Goal: Task Accomplishment & Management: Manage account settings

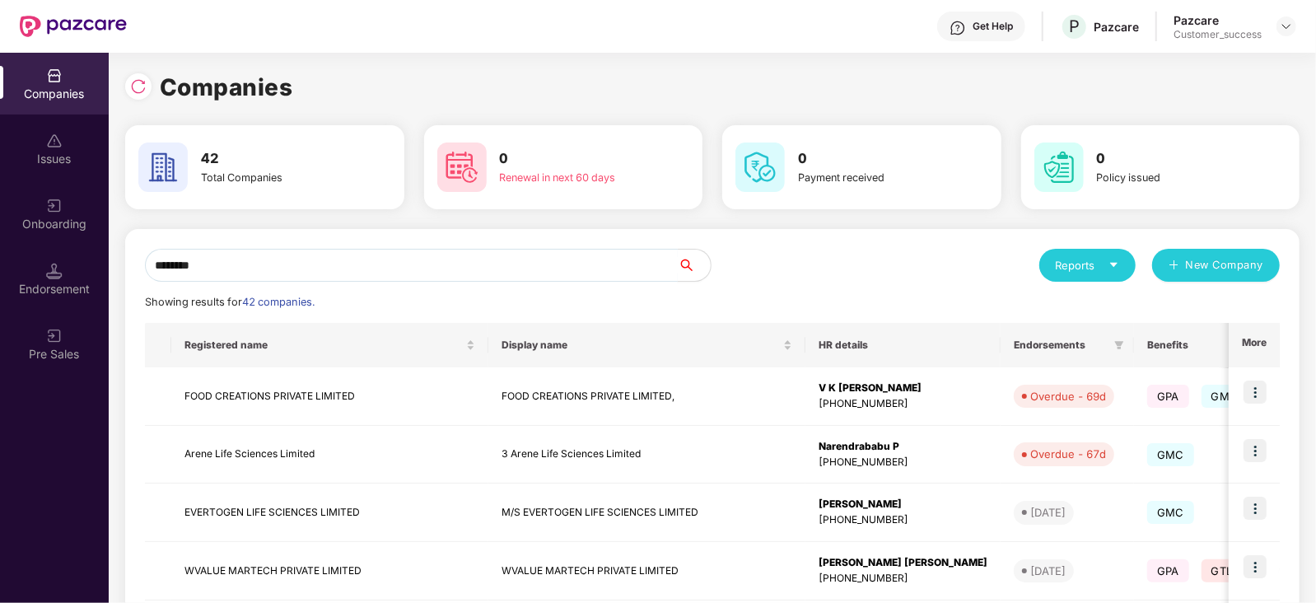
click at [269, 257] on input "********" at bounding box center [411, 265] width 533 height 33
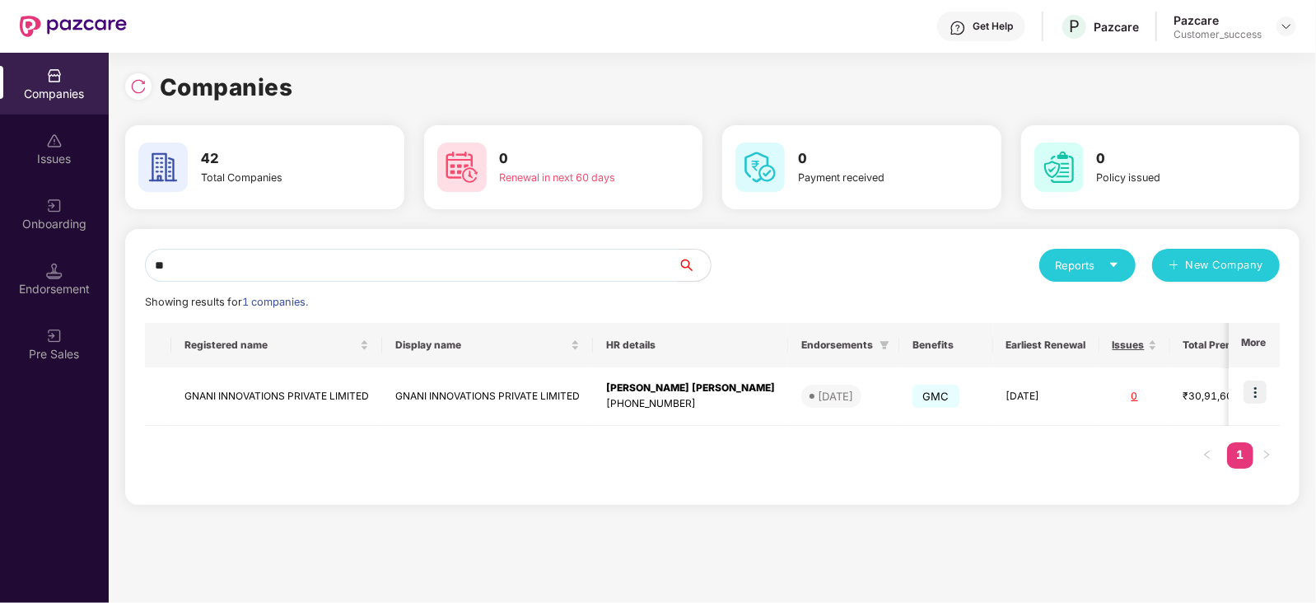
type input "*"
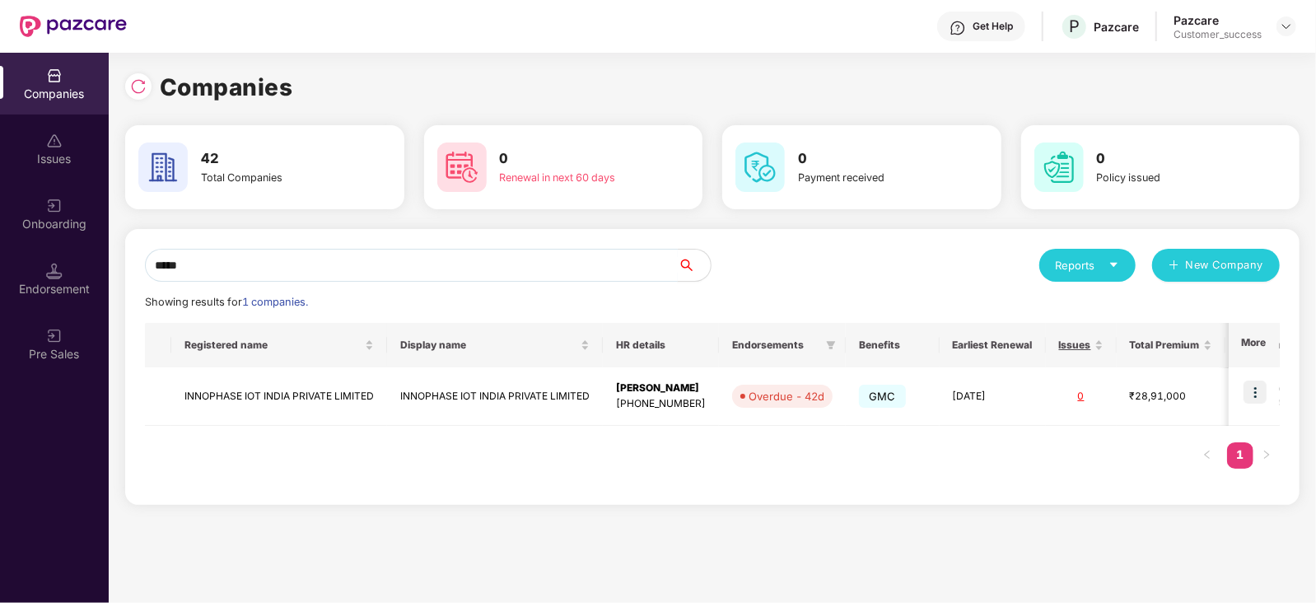
type input "*****"
click at [1258, 399] on img at bounding box center [1255, 392] width 23 height 23
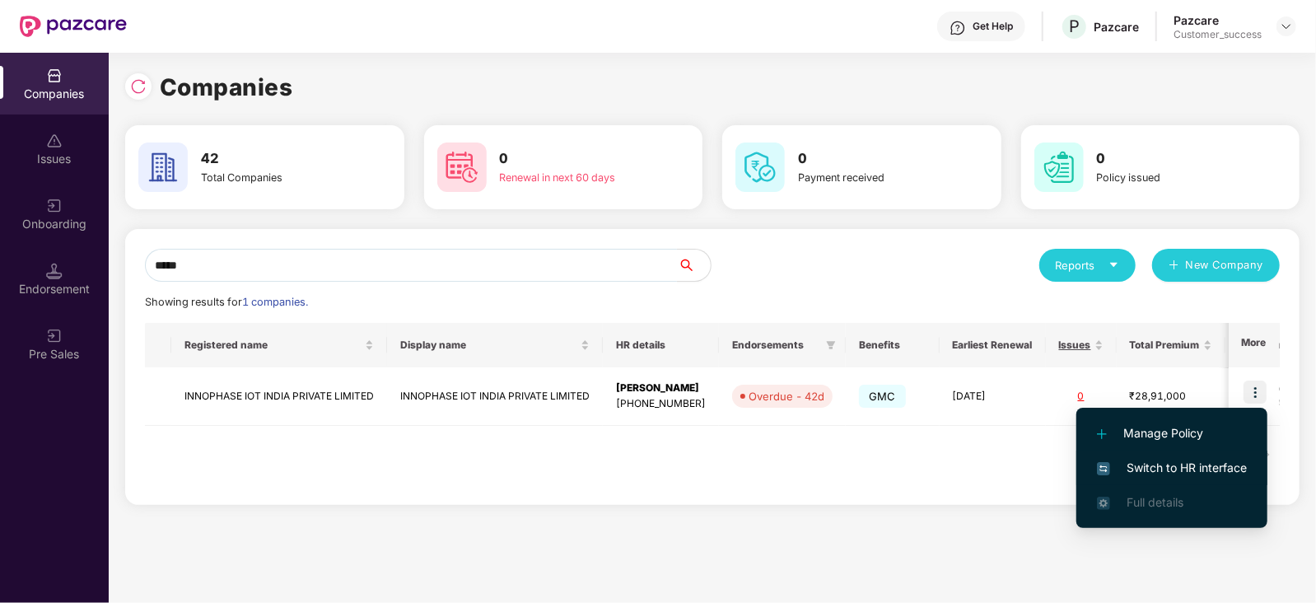
click at [1152, 459] on span "Switch to HR interface" at bounding box center [1172, 468] width 150 height 18
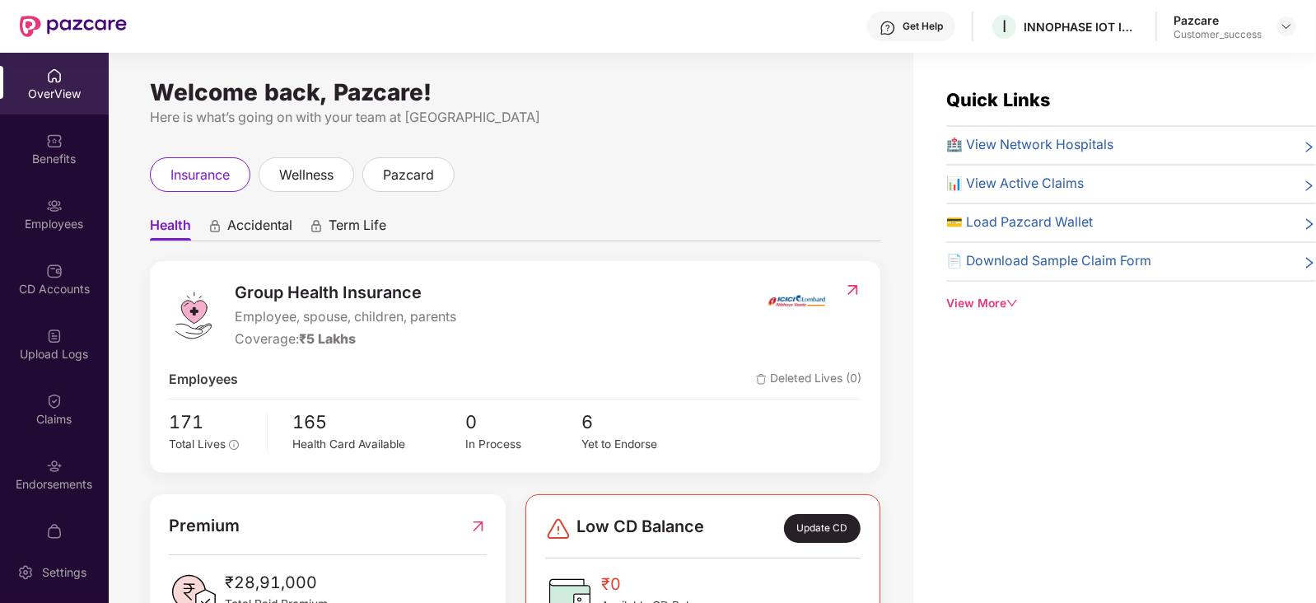
click at [0, 210] on div "Employees" at bounding box center [54, 214] width 109 height 62
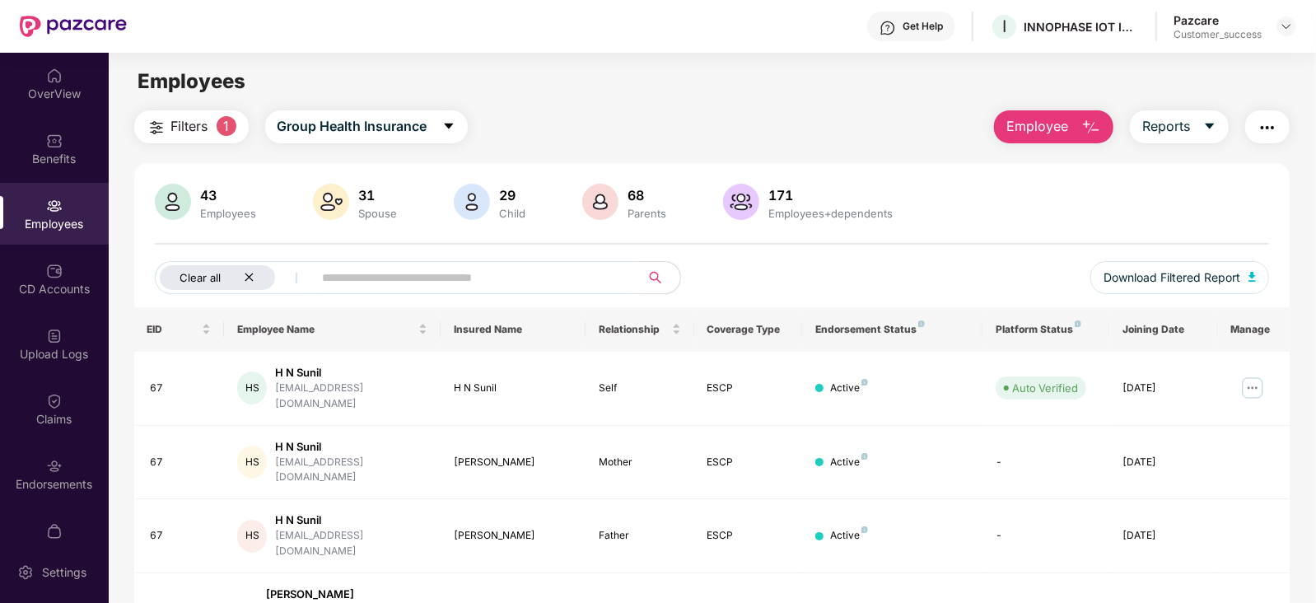
click at [255, 277] on div "Clear all" at bounding box center [217, 277] width 115 height 25
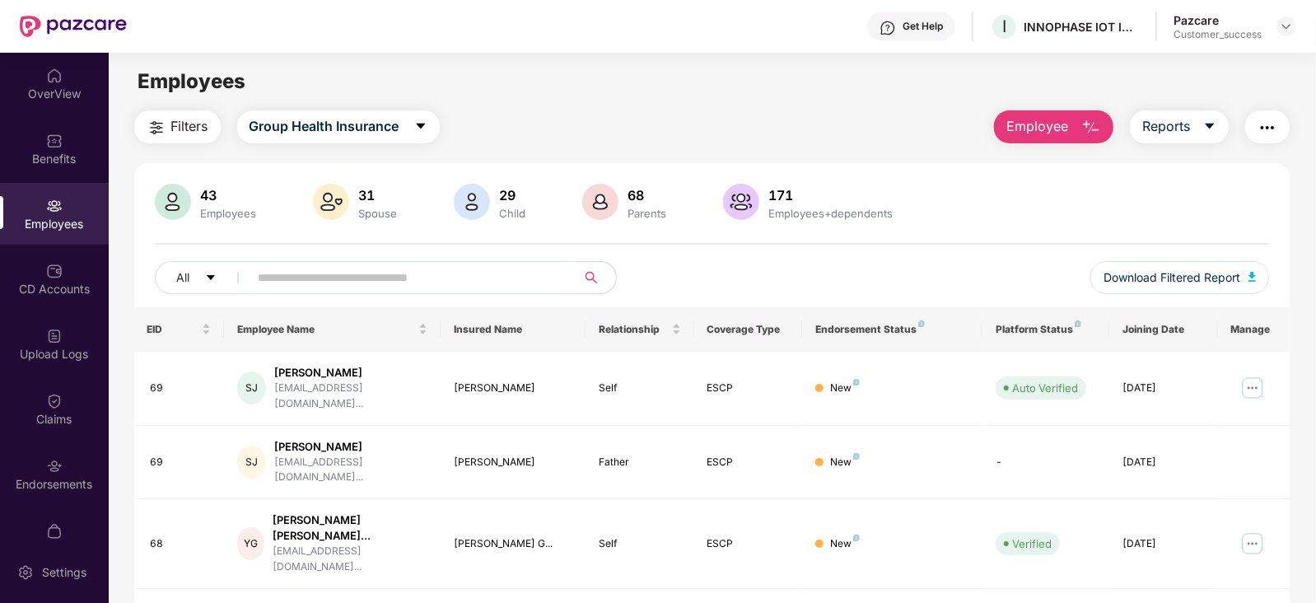
click at [255, 277] on span at bounding box center [408, 277] width 338 height 33
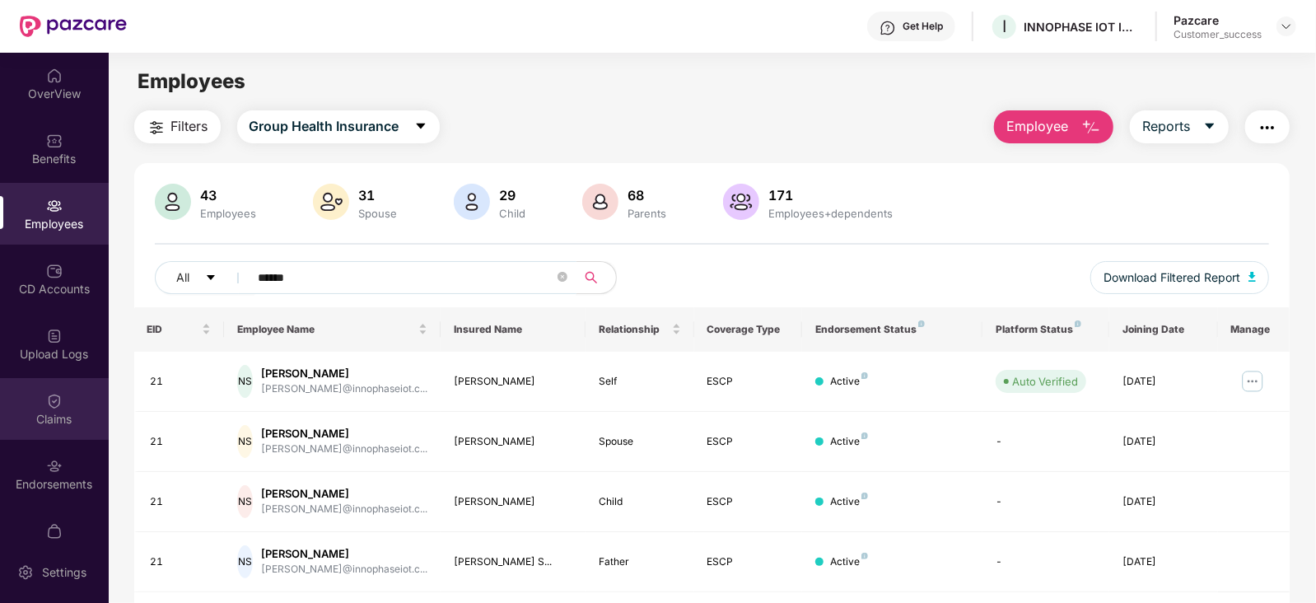
type input "******"
click at [45, 424] on div "Claims" at bounding box center [54, 419] width 109 height 16
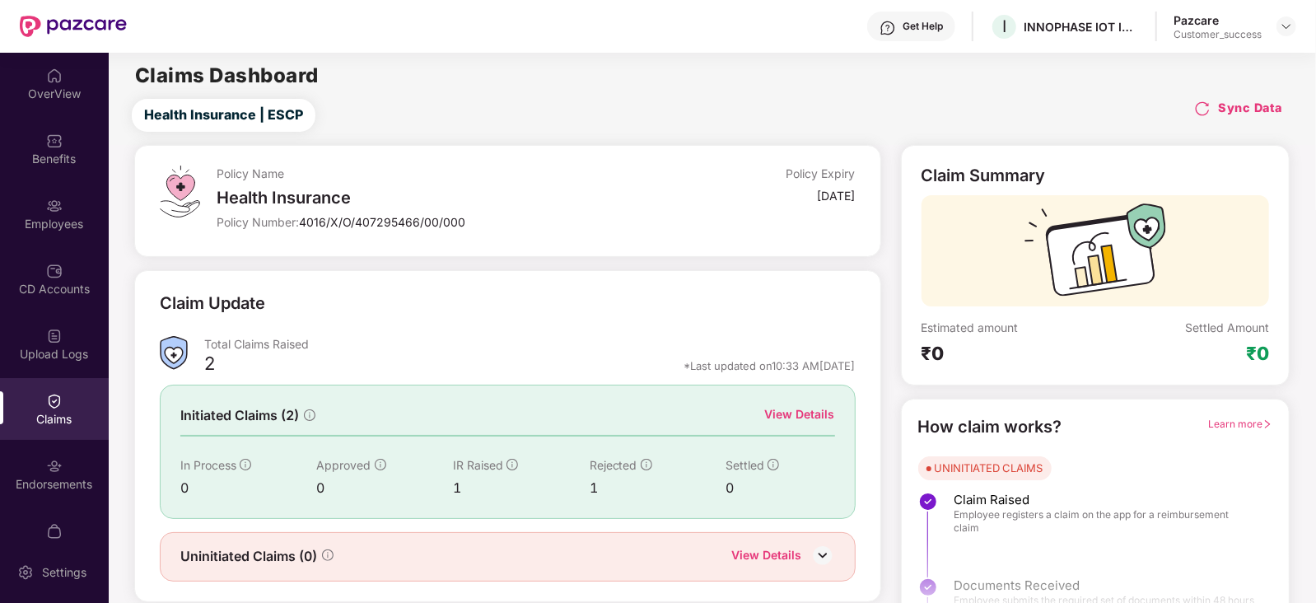
scroll to position [41, 0]
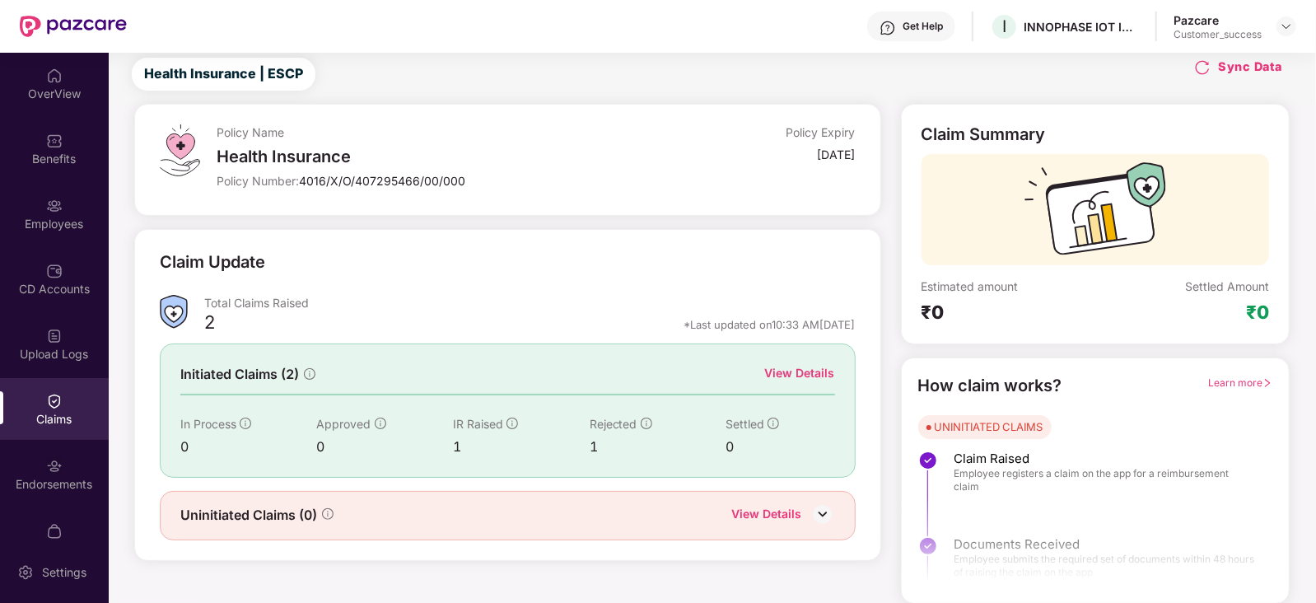
click at [819, 370] on div "View Details" at bounding box center [800, 373] width 70 height 18
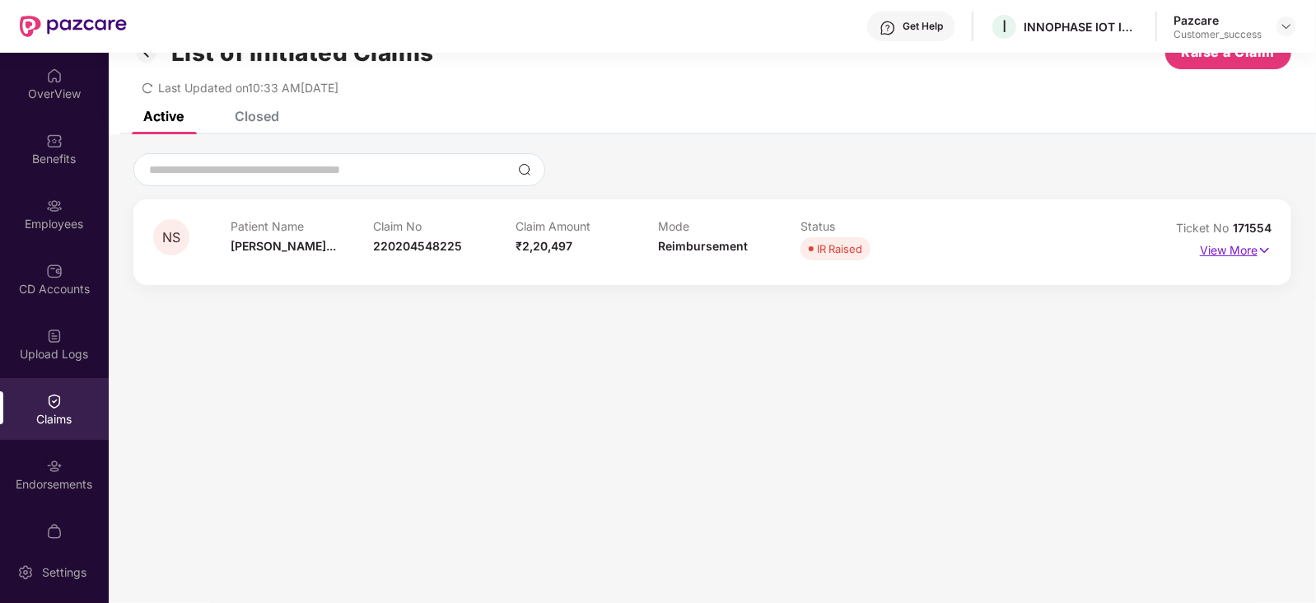
click at [1265, 241] on img at bounding box center [1265, 250] width 14 height 18
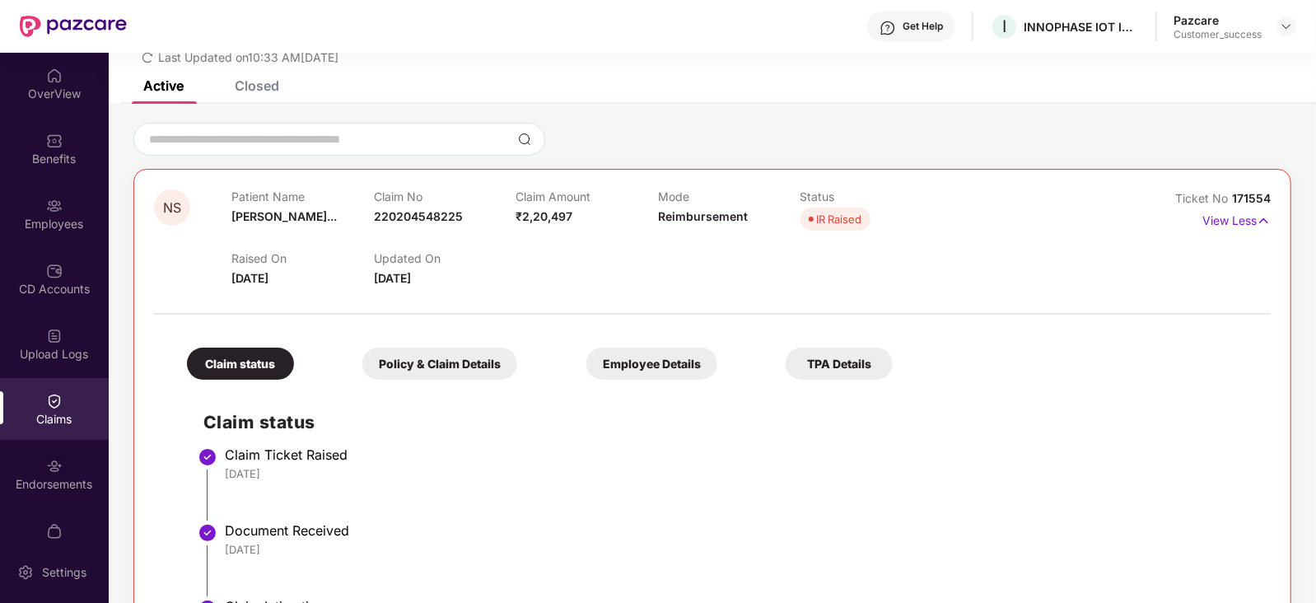
scroll to position [71, 0]
click at [1260, 220] on img at bounding box center [1264, 222] width 14 height 18
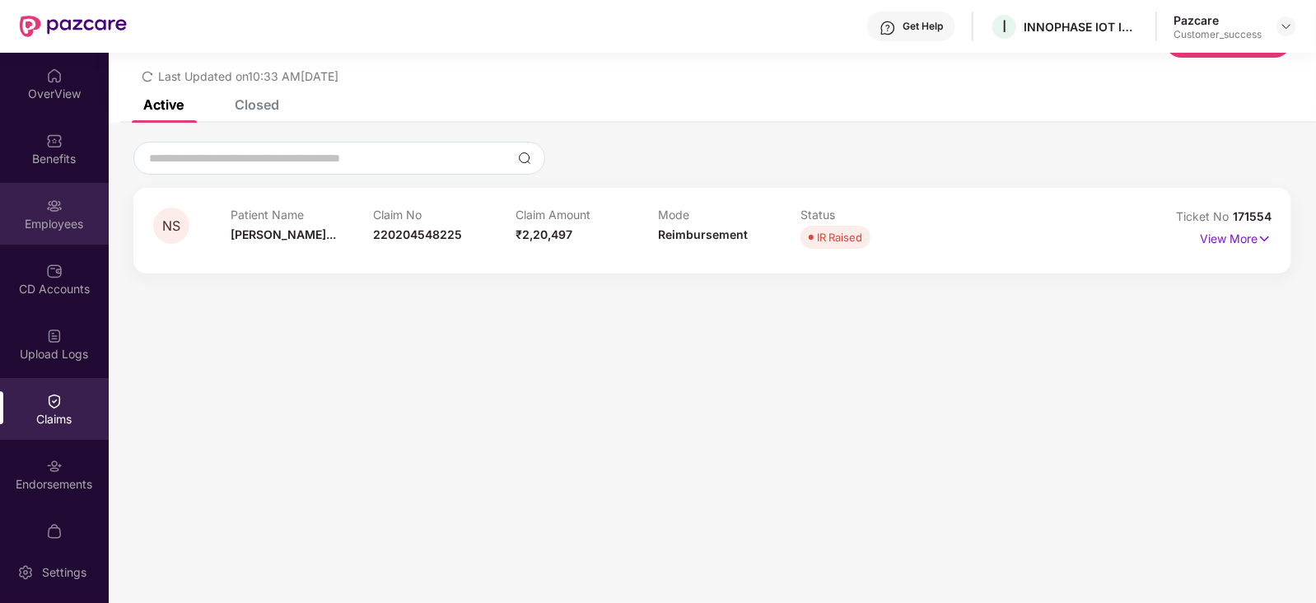
click at [35, 213] on div "Employees" at bounding box center [54, 214] width 109 height 62
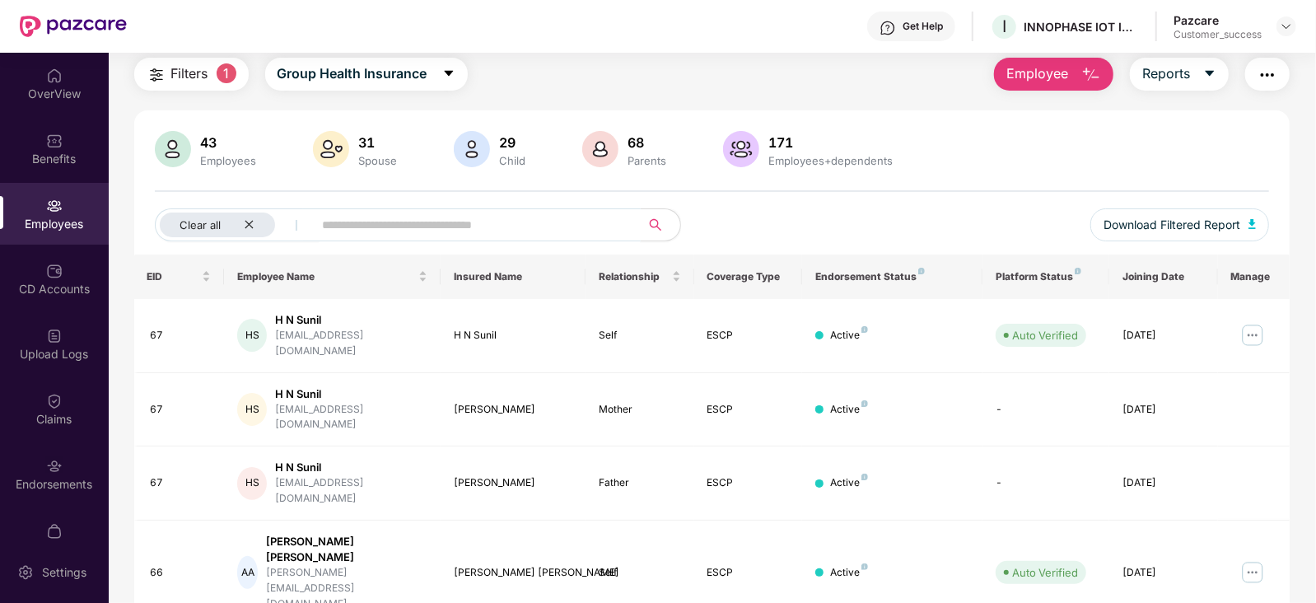
click at [351, 232] on input "text" at bounding box center [471, 225] width 296 height 25
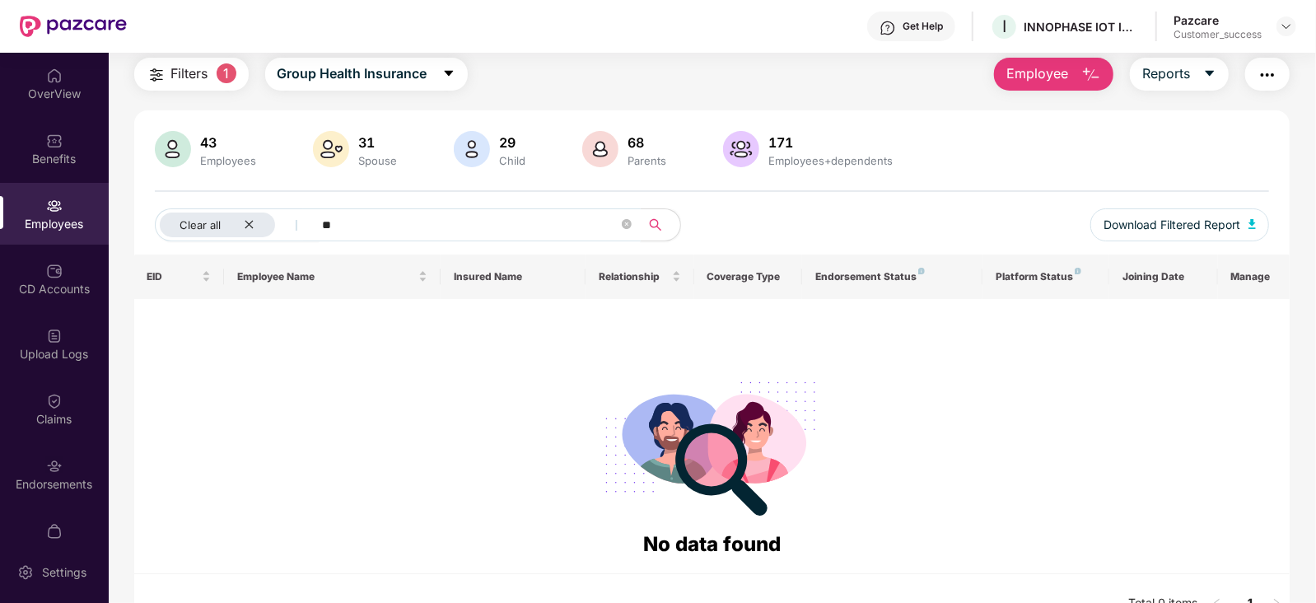
type input "*"
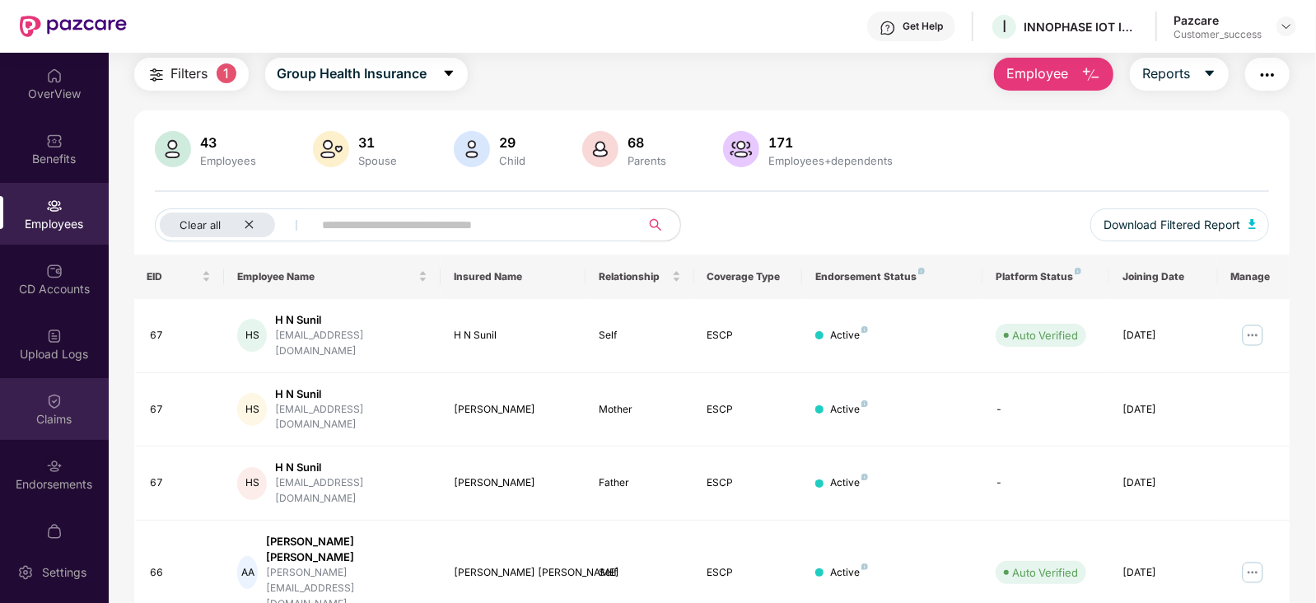
click at [58, 407] on img at bounding box center [54, 401] width 16 height 16
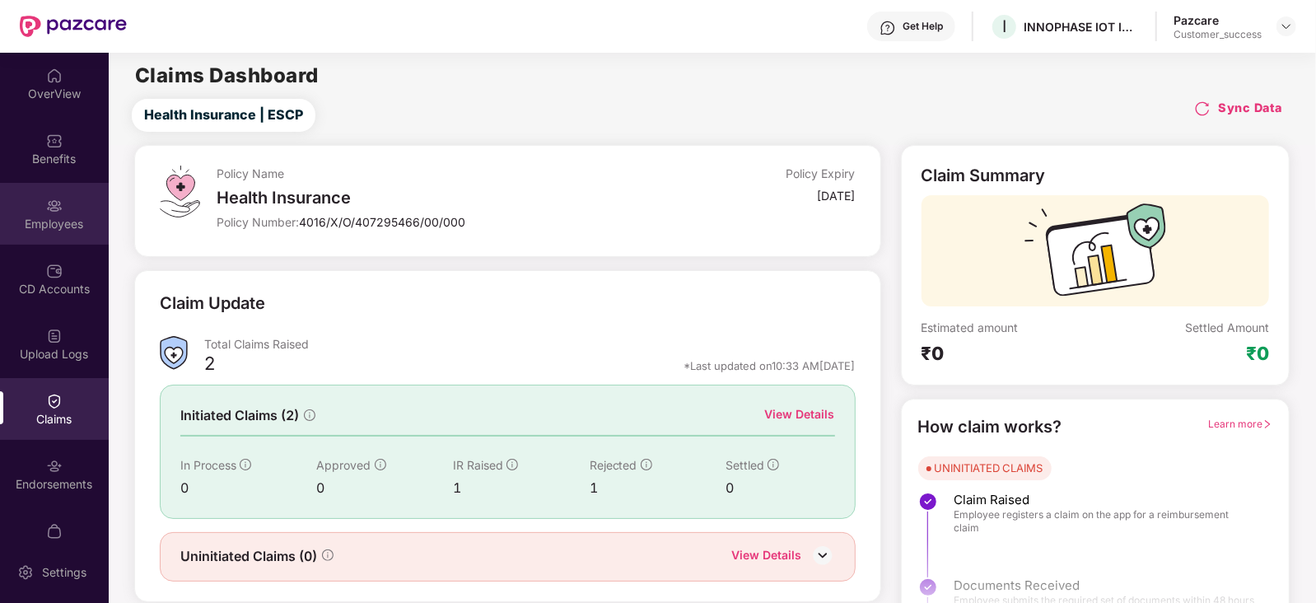
click at [45, 216] on div "Employees" at bounding box center [54, 224] width 109 height 16
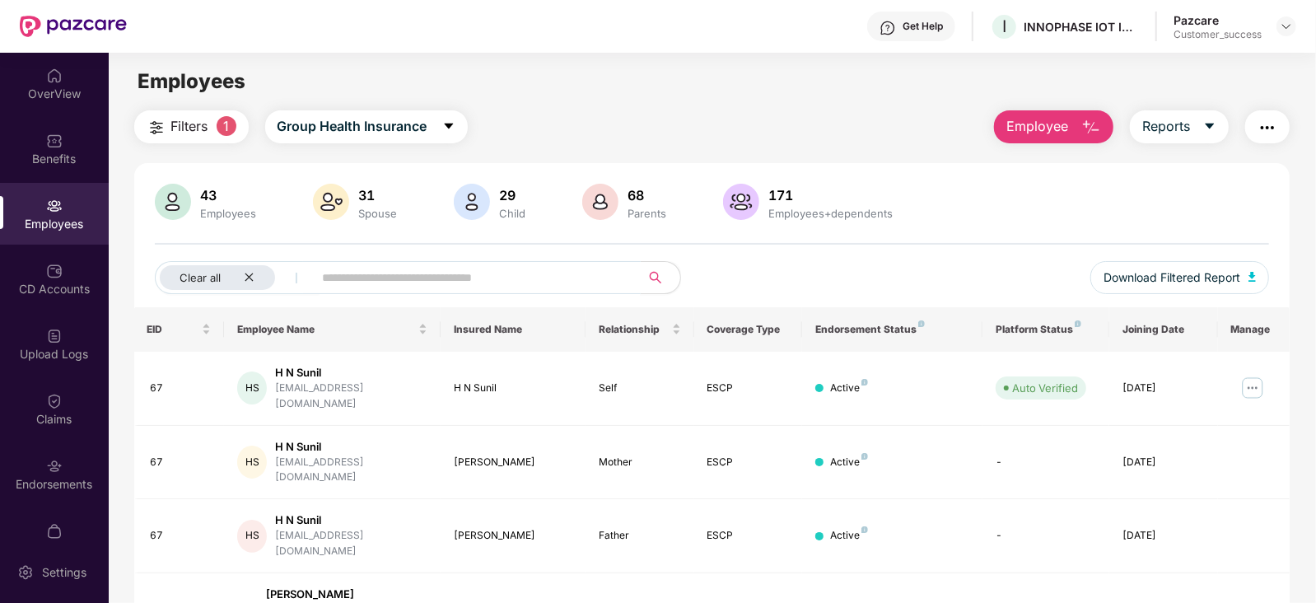
click at [365, 276] on input "text" at bounding box center [471, 277] width 296 height 25
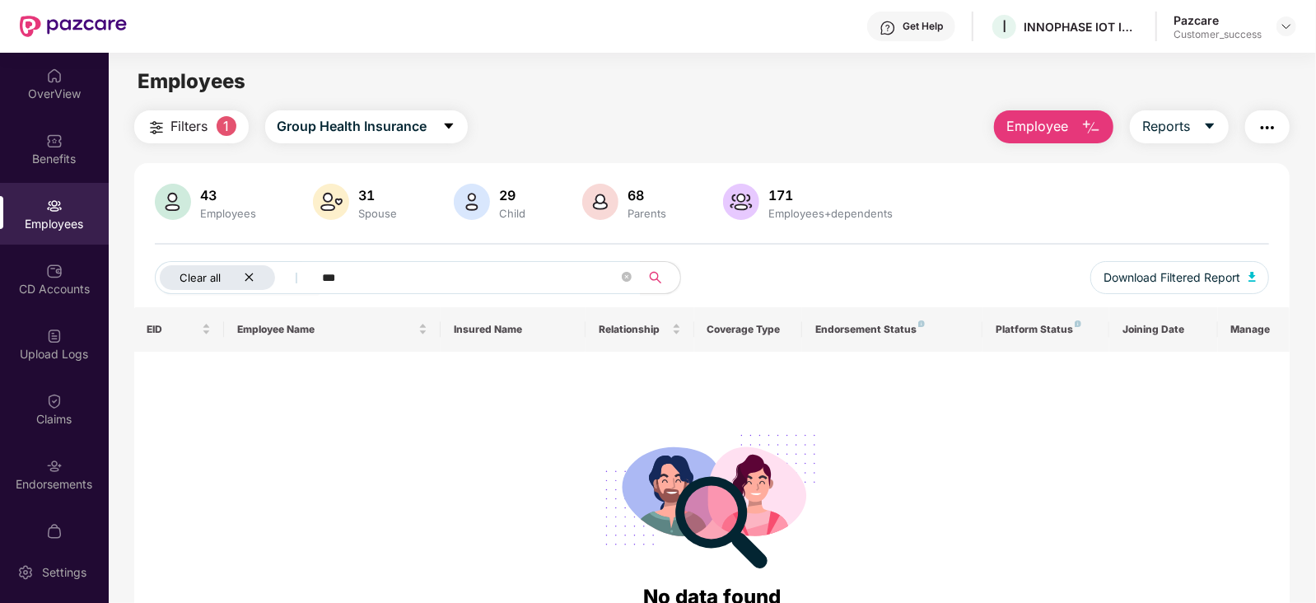
click at [247, 274] on icon "close" at bounding box center [249, 277] width 11 height 11
click at [321, 276] on input "***" at bounding box center [407, 277] width 296 height 25
type input "*"
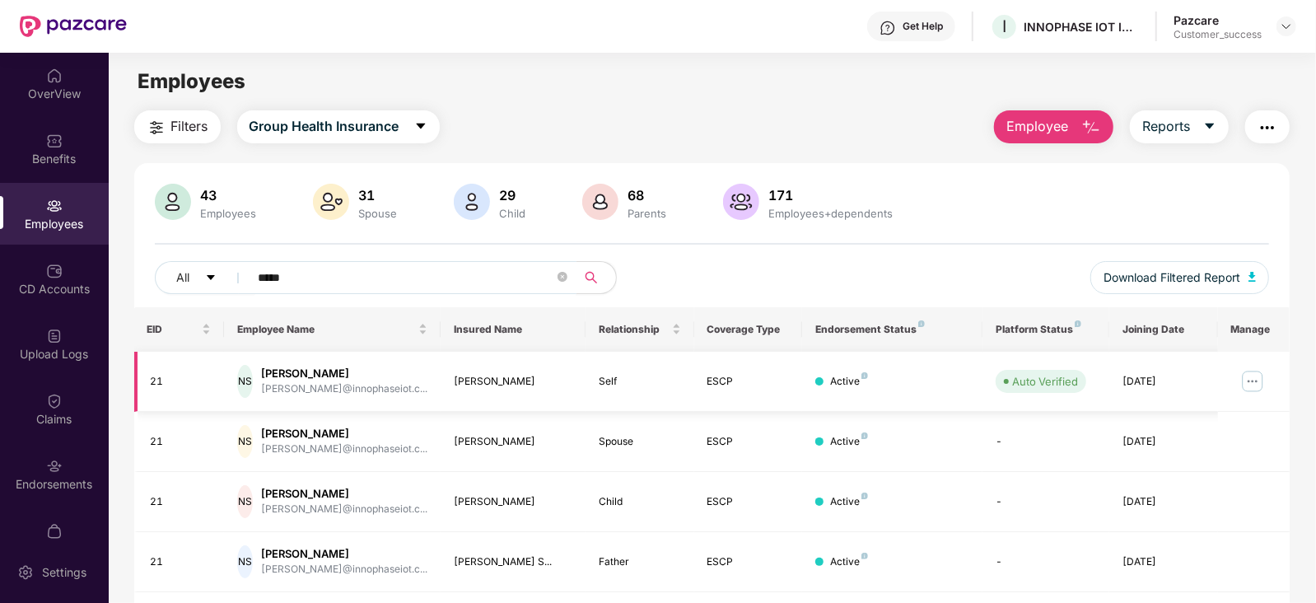
type input "*****"
click at [1245, 386] on img at bounding box center [1253, 381] width 26 height 26
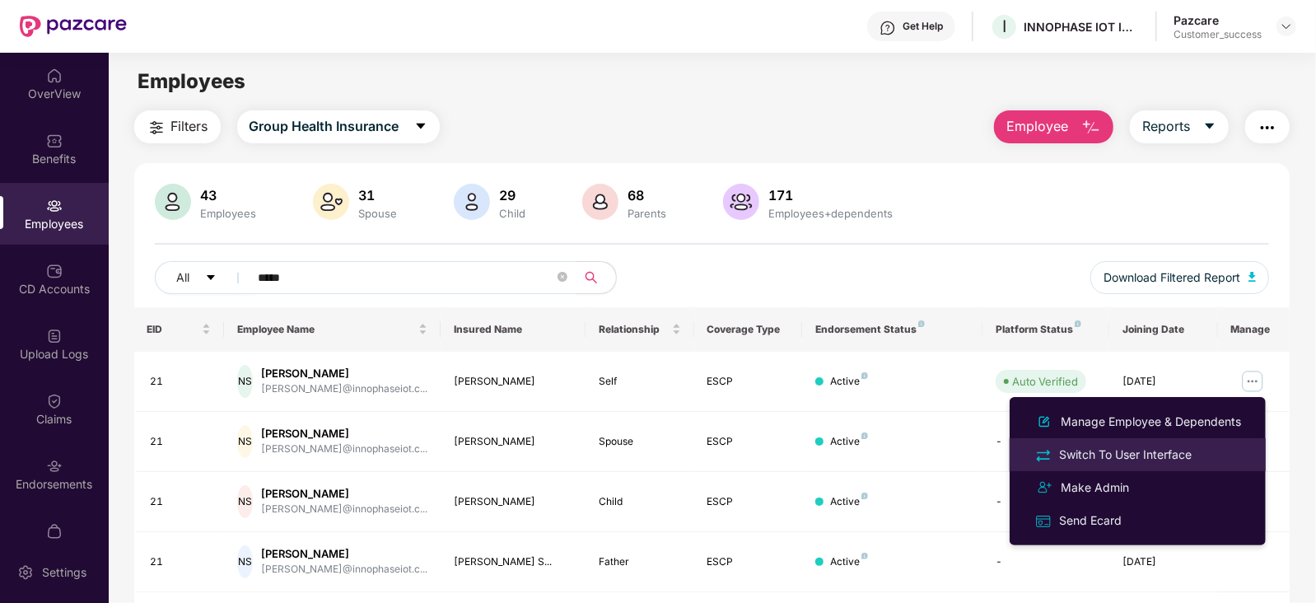
click at [1162, 459] on div "Switch To User Interface" at bounding box center [1125, 455] width 139 height 18
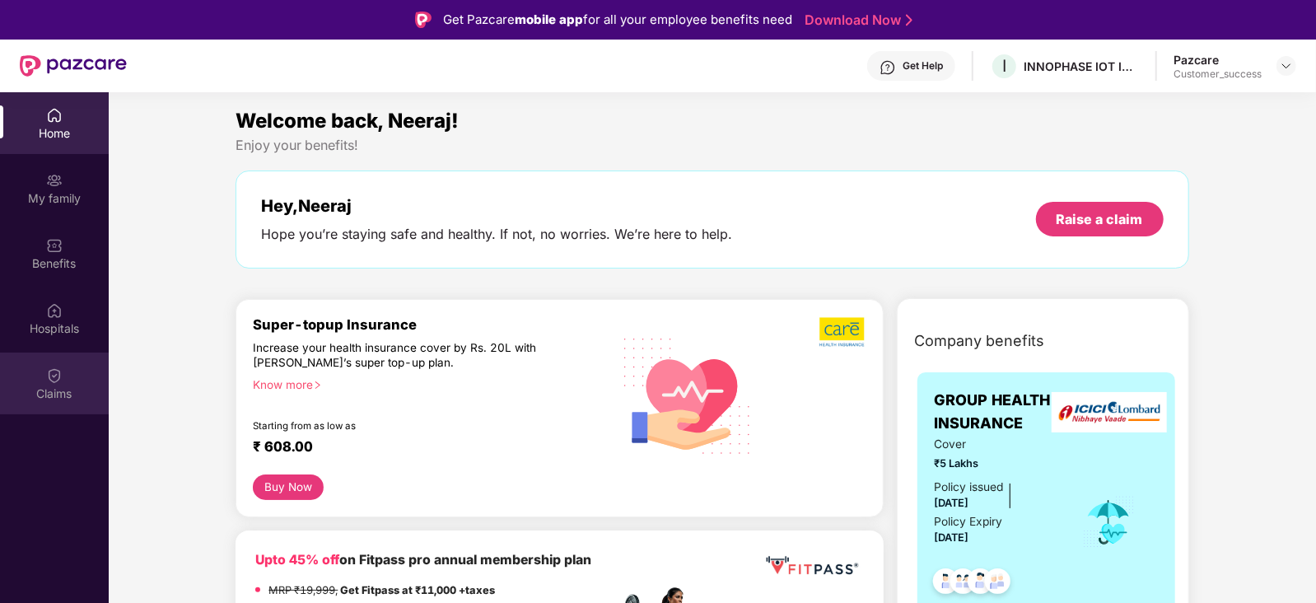
click at [46, 386] on div "Claims" at bounding box center [54, 394] width 109 height 16
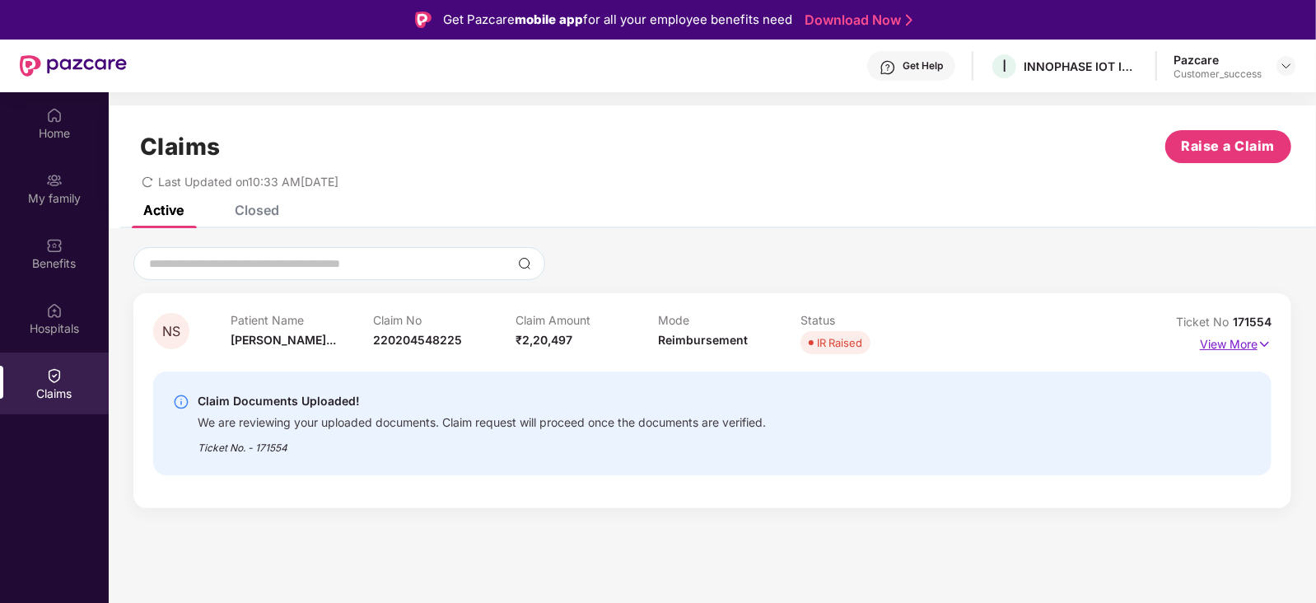
click at [1269, 337] on img at bounding box center [1265, 344] width 14 height 18
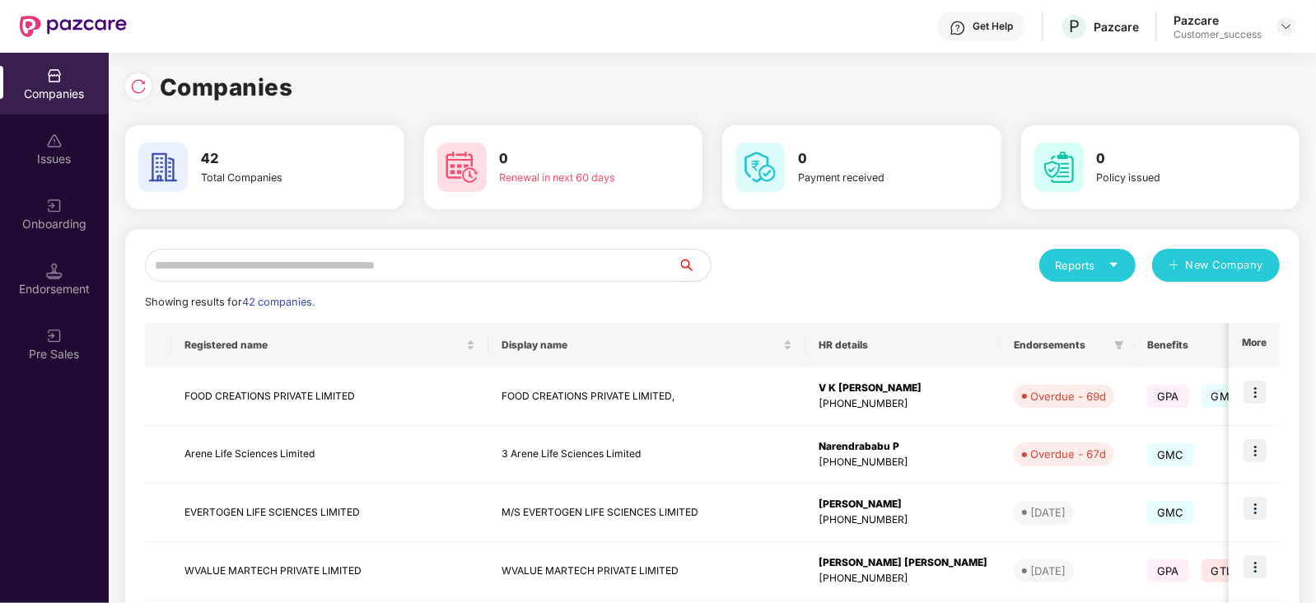
click at [298, 265] on input "text" at bounding box center [411, 265] width 533 height 33
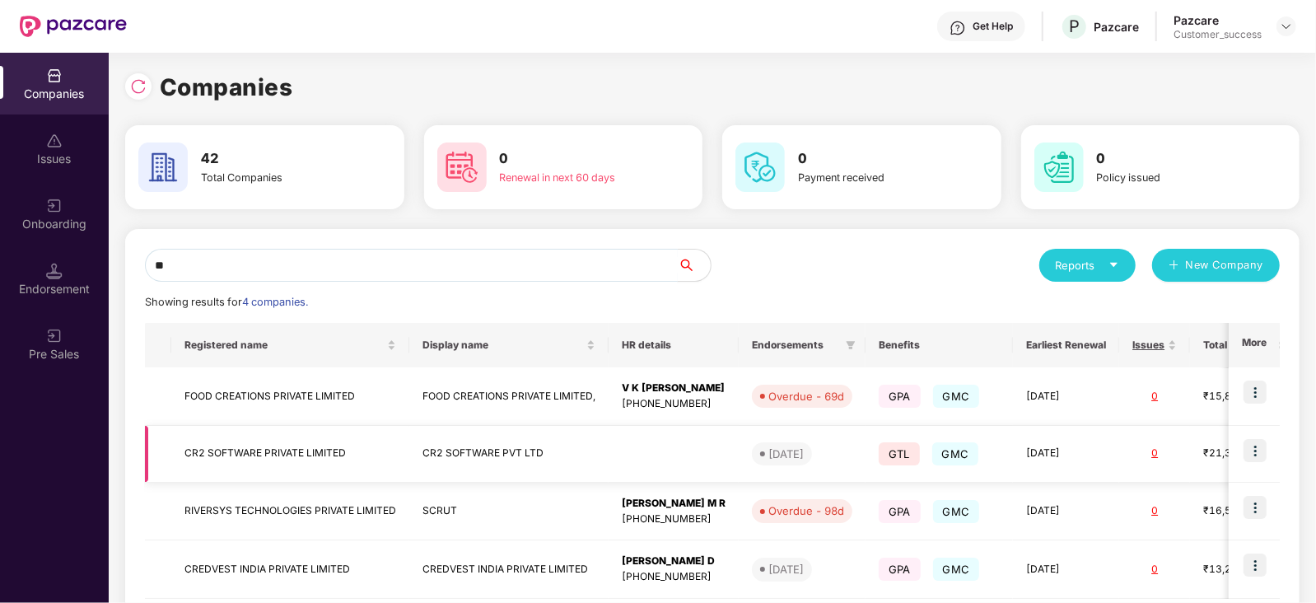
type input "**"
click at [1256, 453] on img at bounding box center [1255, 450] width 23 height 23
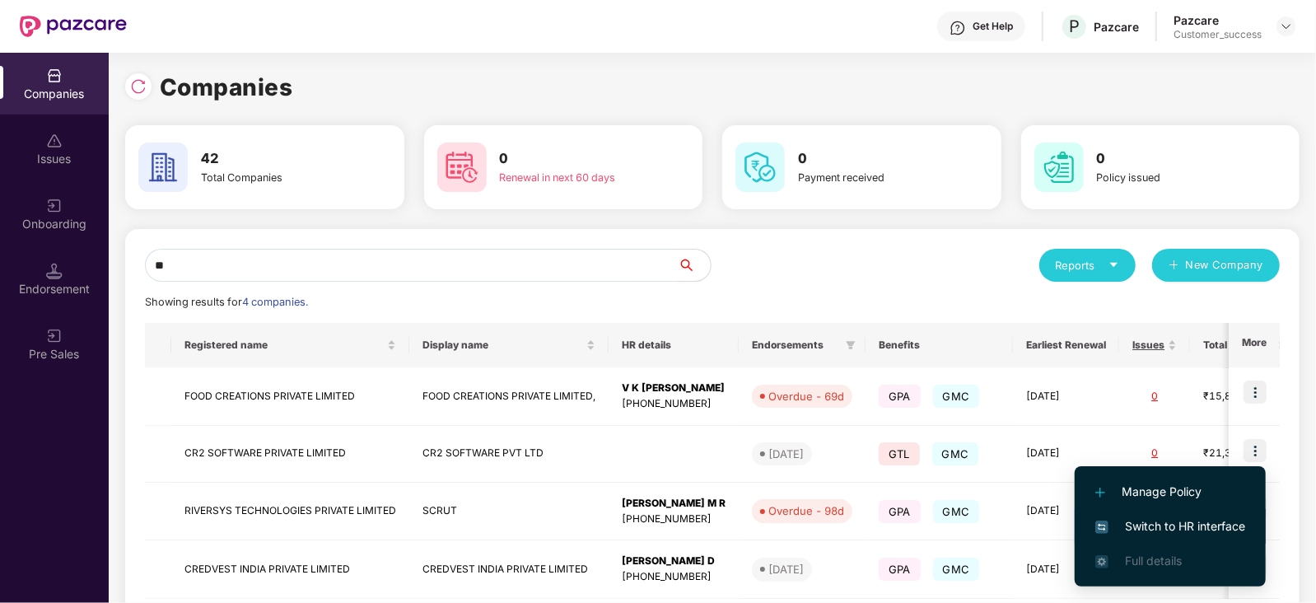
click at [1190, 519] on span "Switch to HR interface" at bounding box center [1171, 526] width 150 height 18
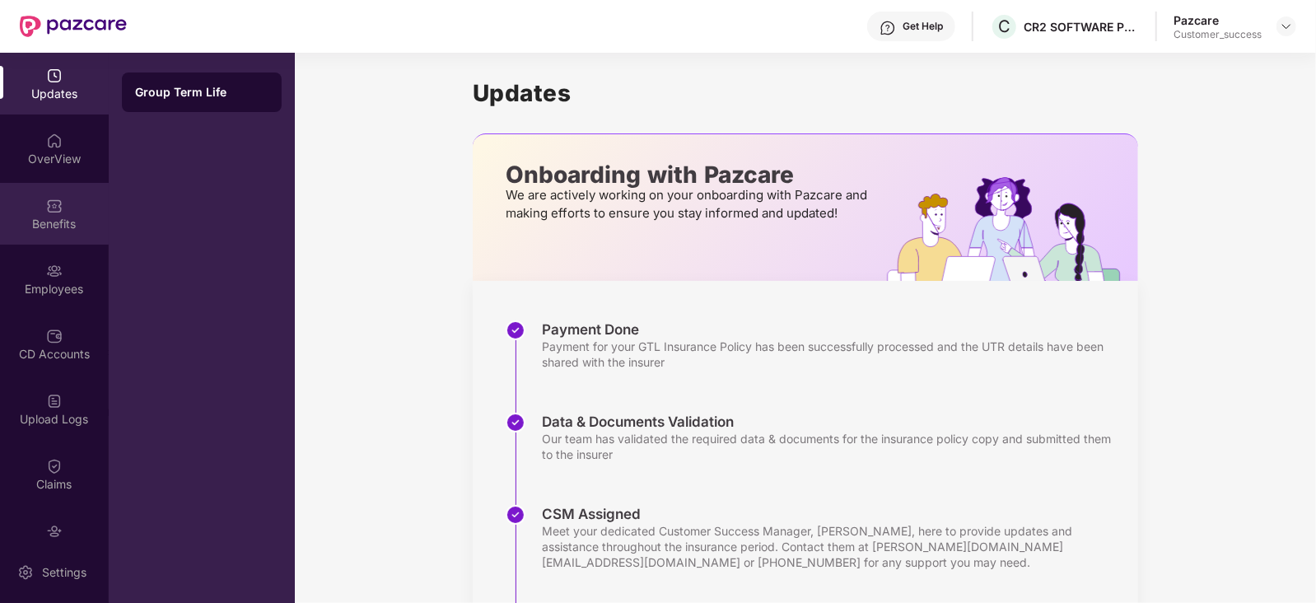
click at [55, 203] on img at bounding box center [54, 206] width 16 height 16
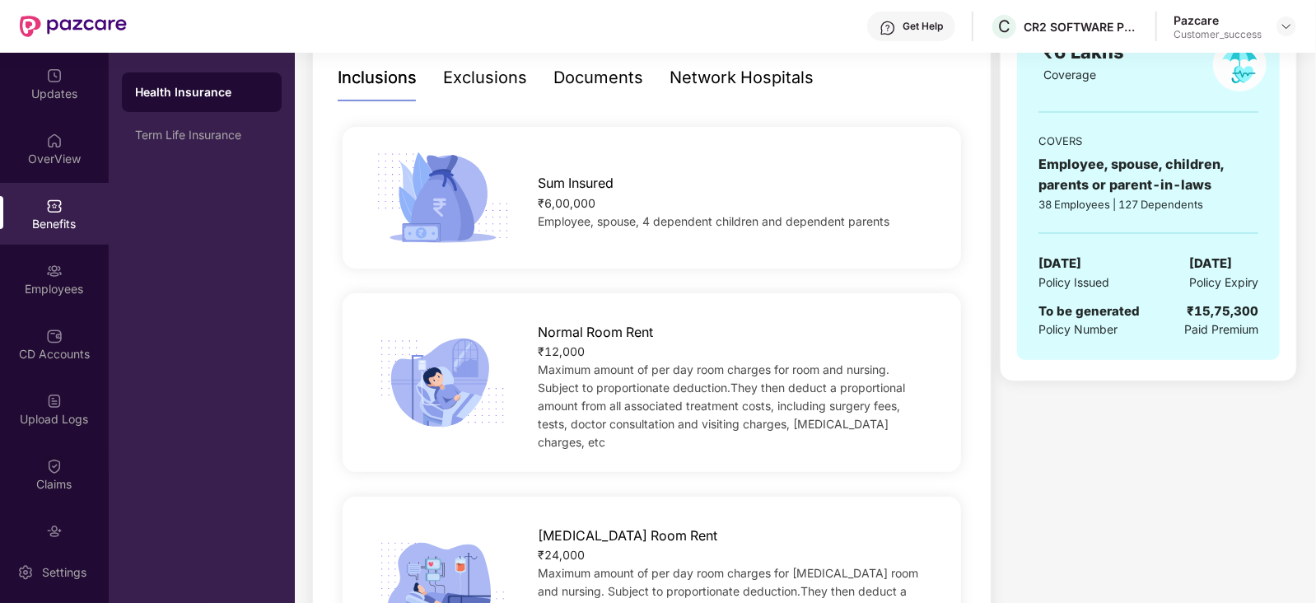
scroll to position [348, 0]
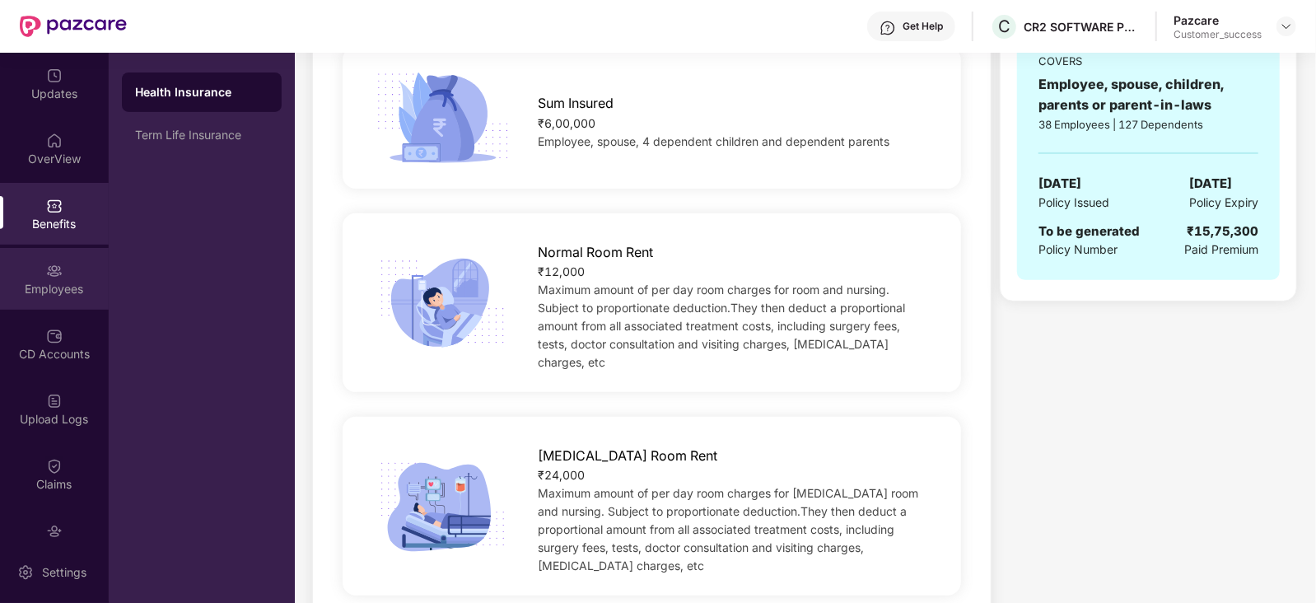
click at [57, 294] on div "Employees" at bounding box center [54, 289] width 109 height 16
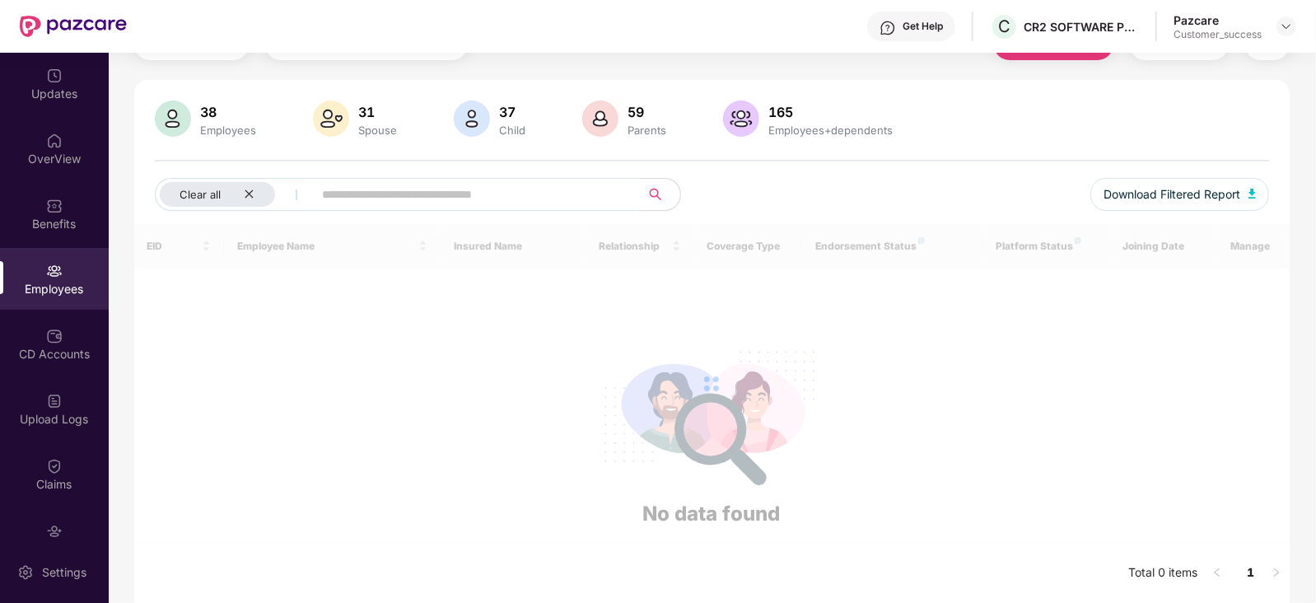
scroll to position [82, 0]
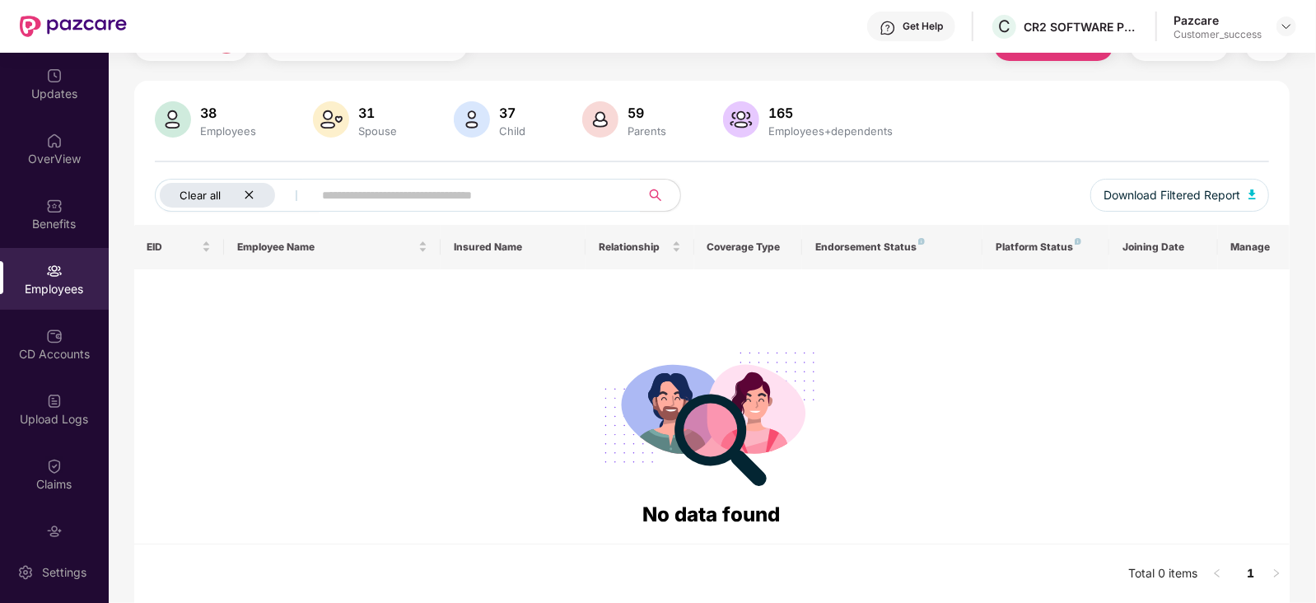
click at [255, 194] on div "Clear all" at bounding box center [217, 195] width 115 height 25
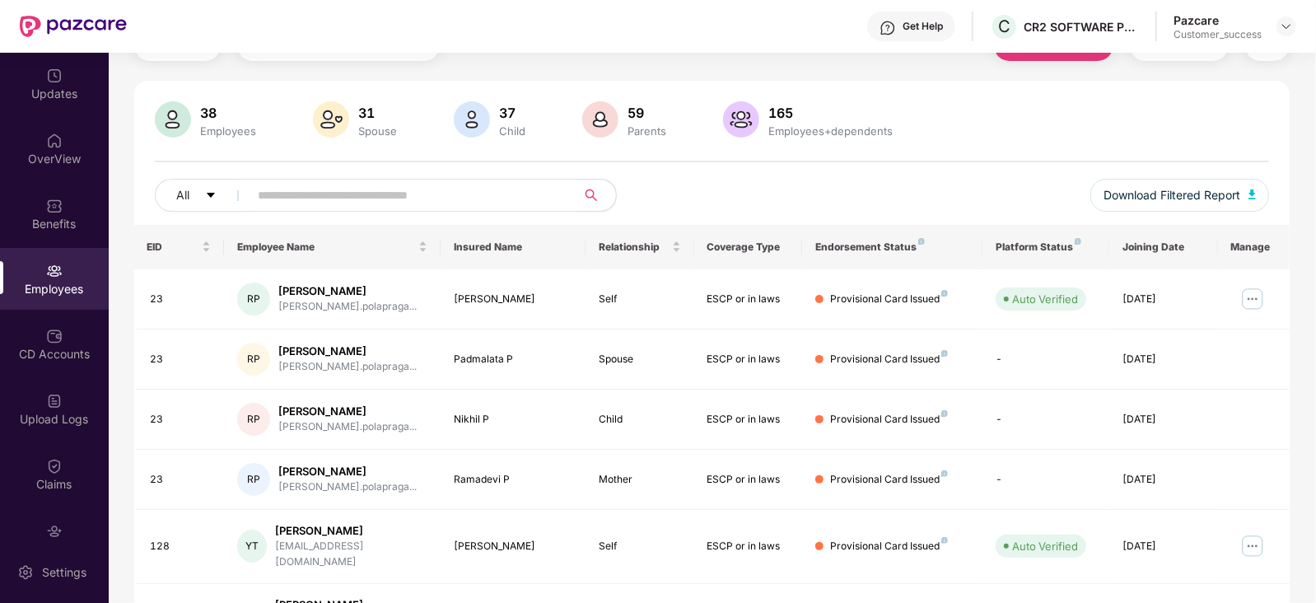
click at [305, 195] on input "text" at bounding box center [407, 195] width 296 height 25
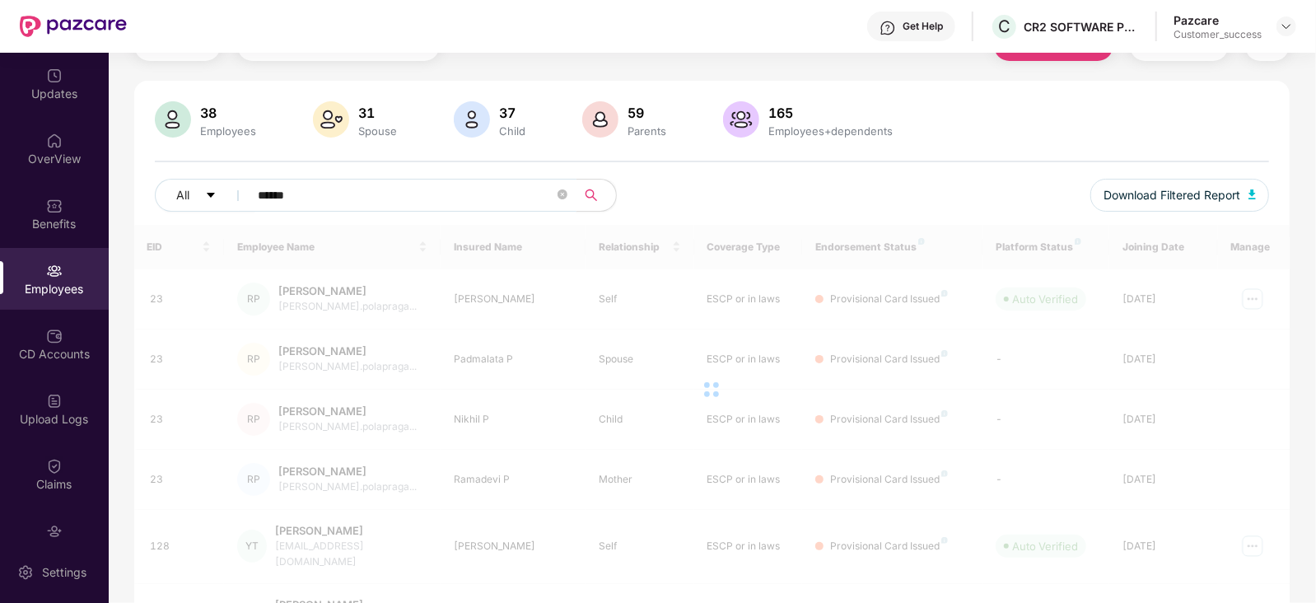
scroll to position [53, 0]
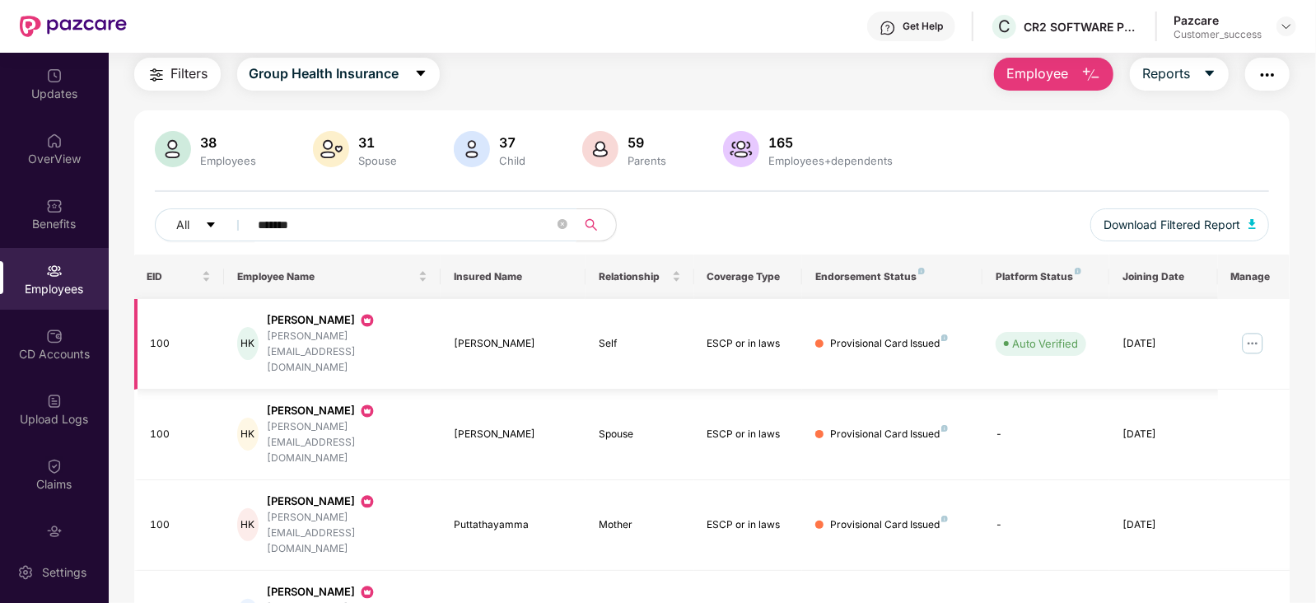
type input "*******"
click at [1249, 330] on img at bounding box center [1253, 343] width 26 height 26
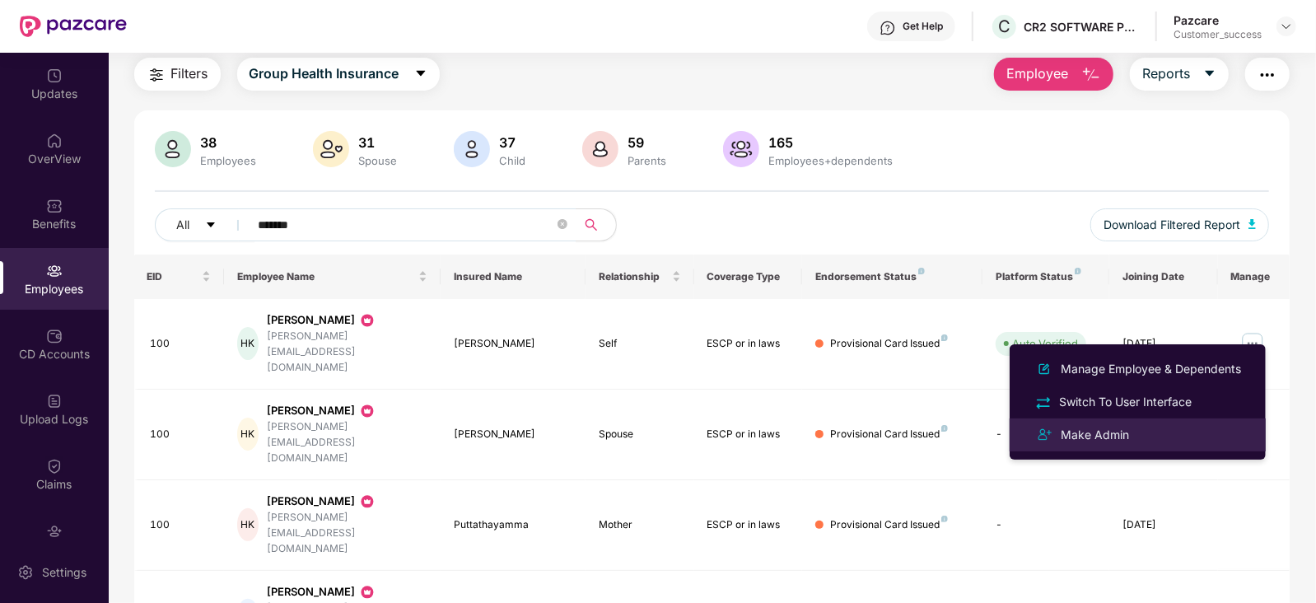
click at [1109, 433] on div "Make Admin" at bounding box center [1095, 435] width 75 height 18
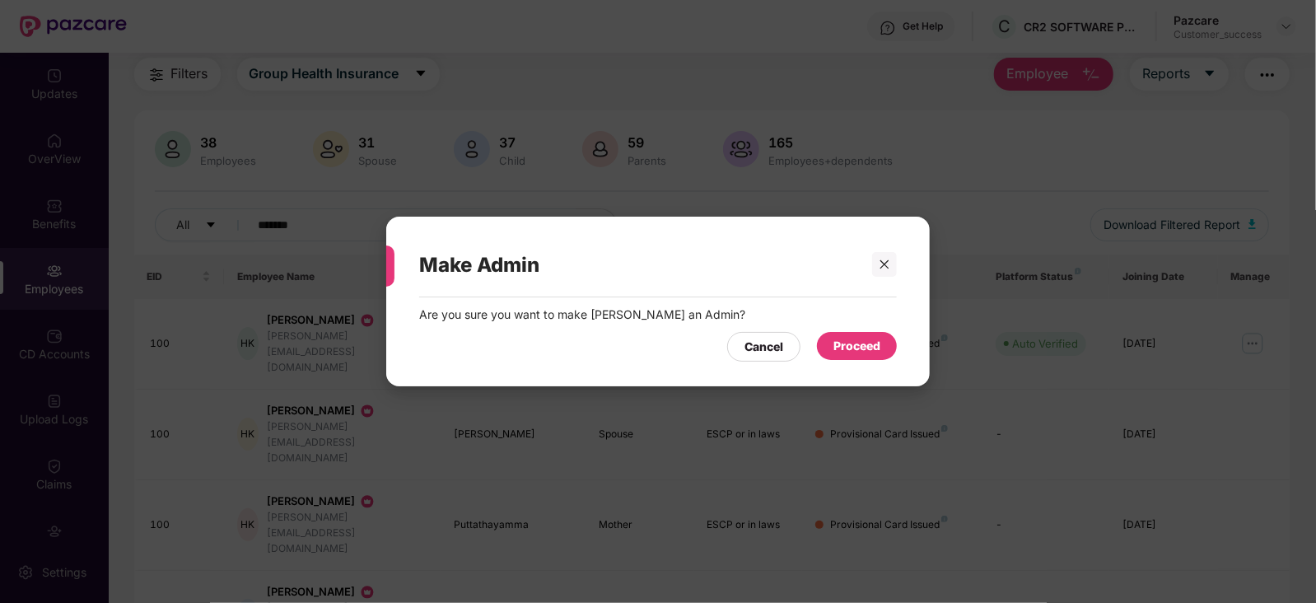
click at [858, 349] on div "Proceed" at bounding box center [857, 346] width 47 height 18
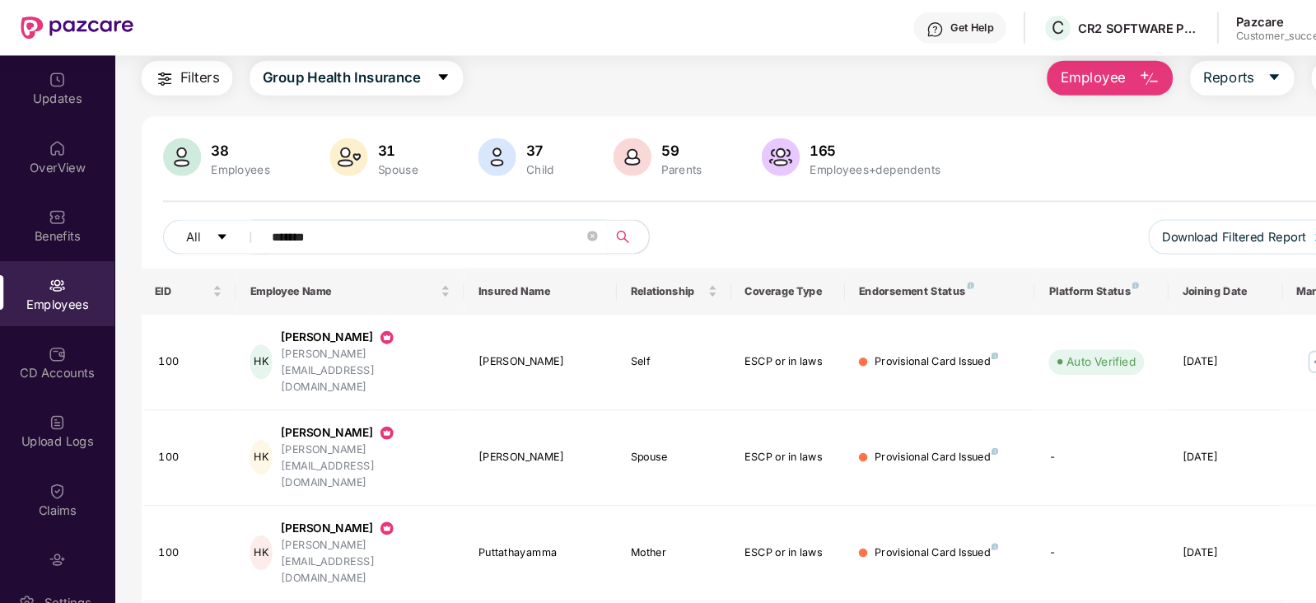
scroll to position [0, 0]
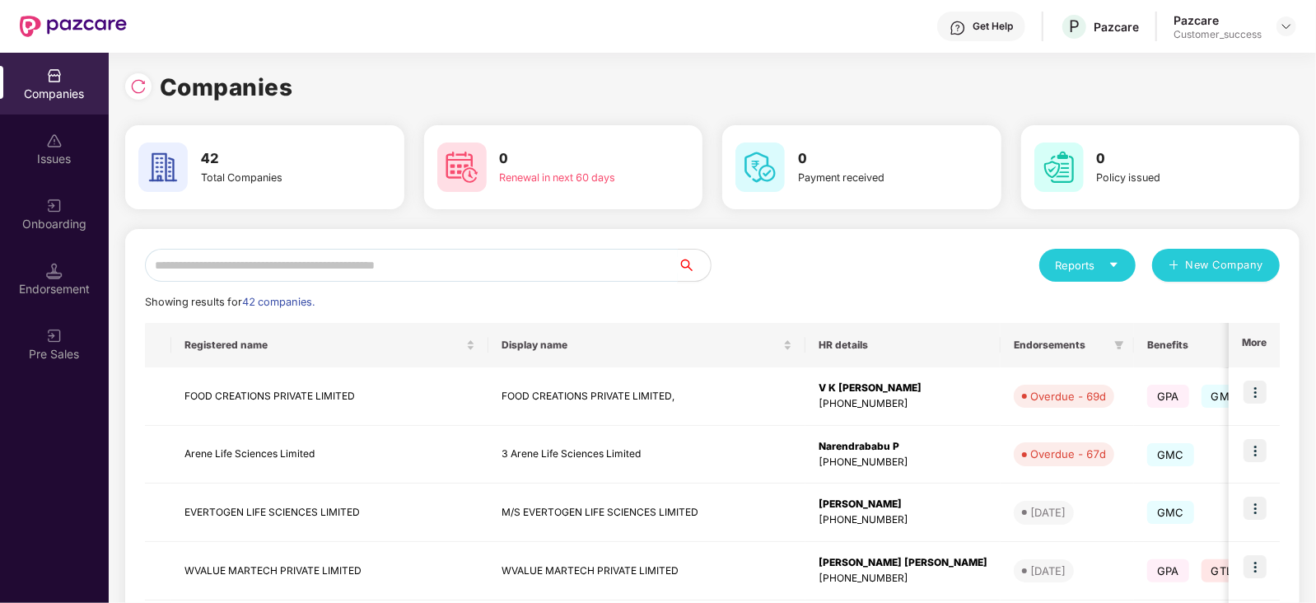
click at [441, 272] on input "text" at bounding box center [411, 265] width 533 height 33
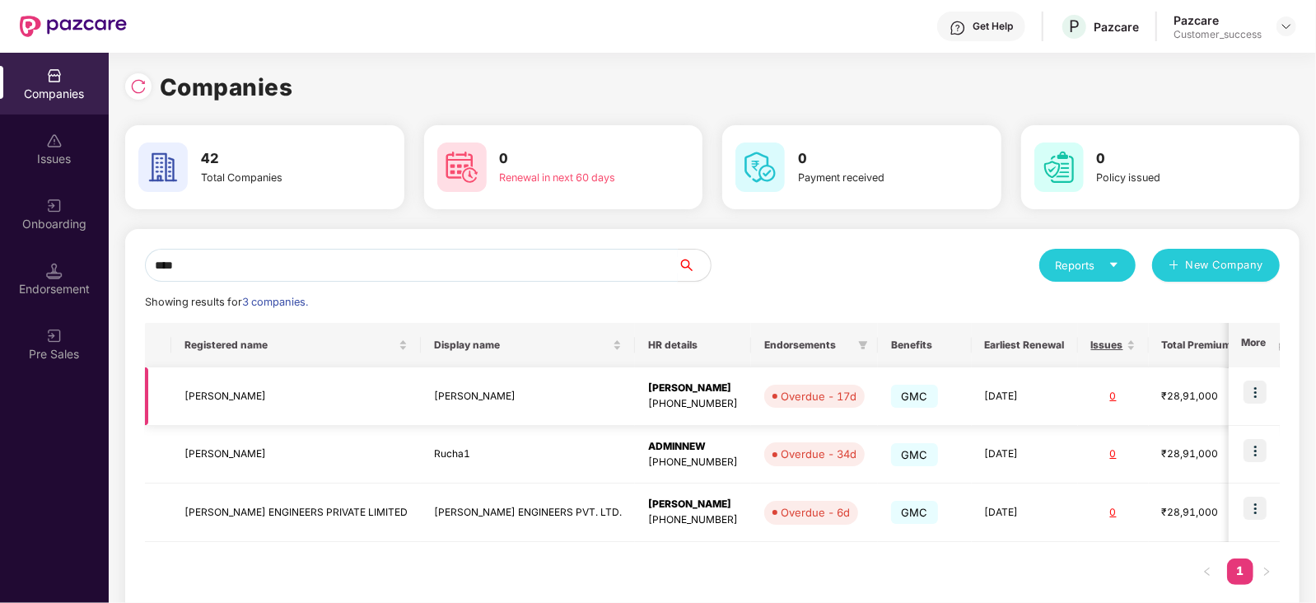
type input "****"
click at [1260, 391] on img at bounding box center [1255, 392] width 23 height 23
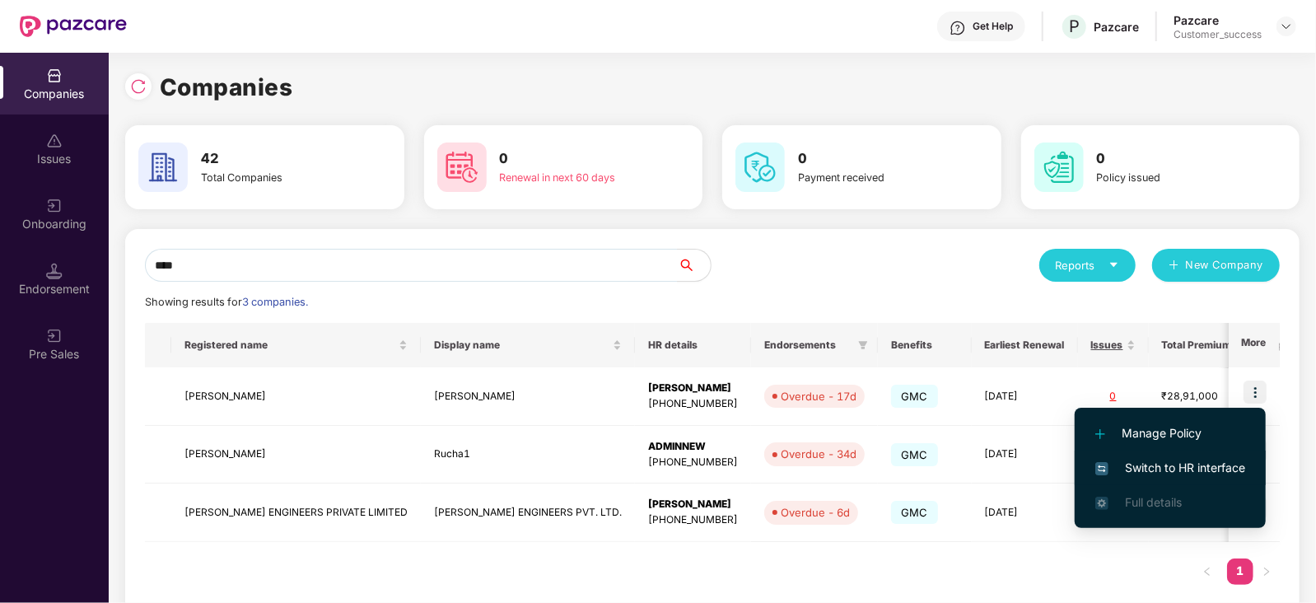
click at [1224, 471] on span "Switch to HR interface" at bounding box center [1171, 468] width 150 height 18
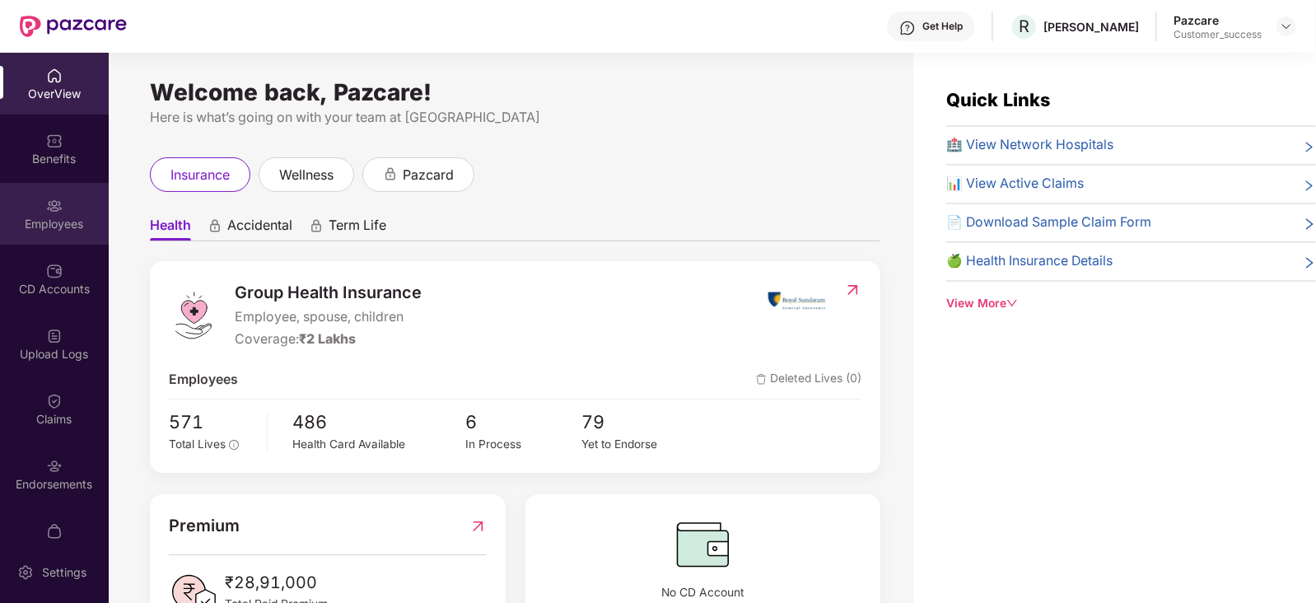
click at [49, 201] on img at bounding box center [54, 206] width 16 height 16
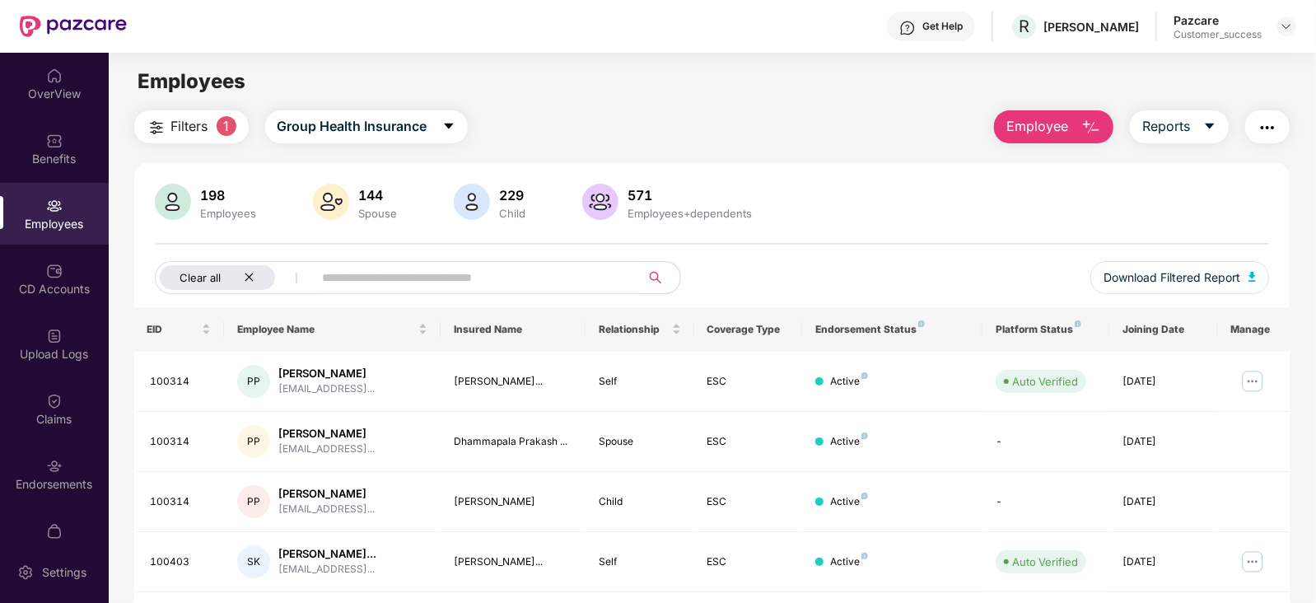
click at [255, 274] on div "Clear all" at bounding box center [217, 277] width 115 height 25
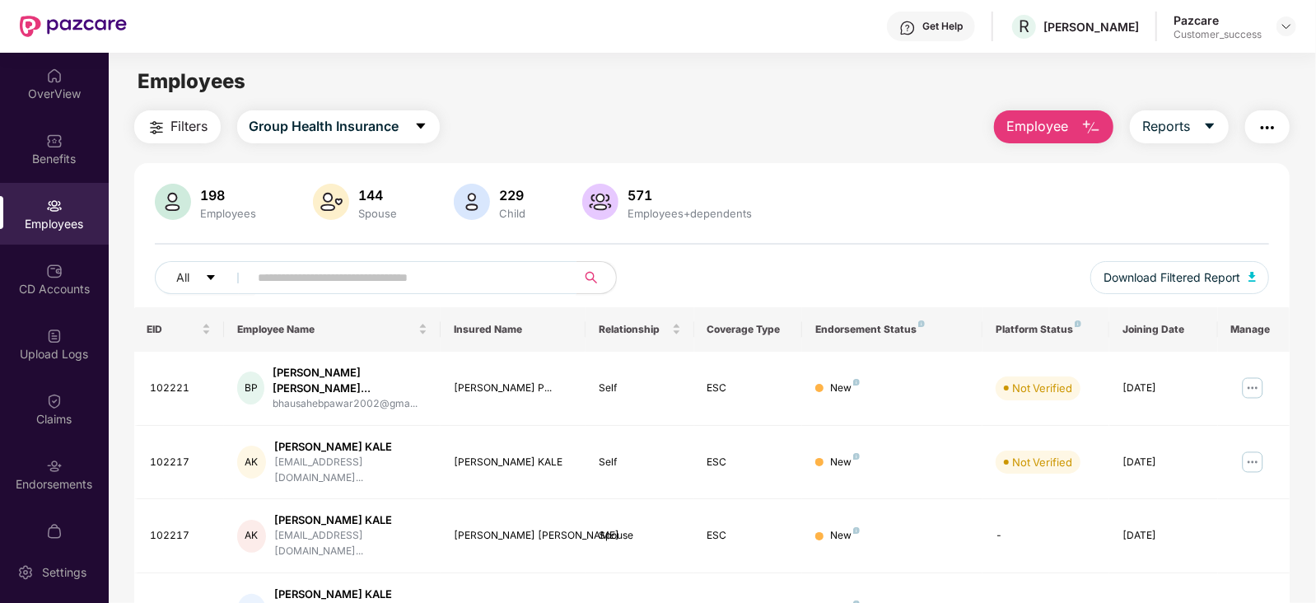
click at [272, 283] on input "text" at bounding box center [407, 277] width 296 height 25
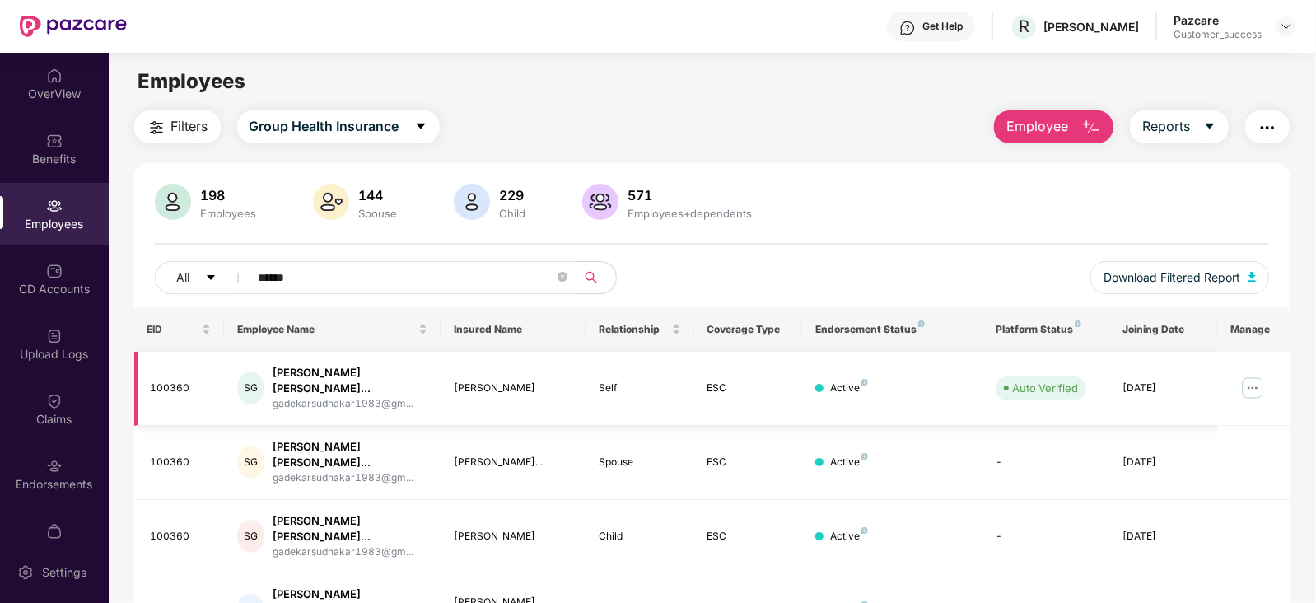
type input "******"
click at [1249, 375] on img at bounding box center [1253, 388] width 26 height 26
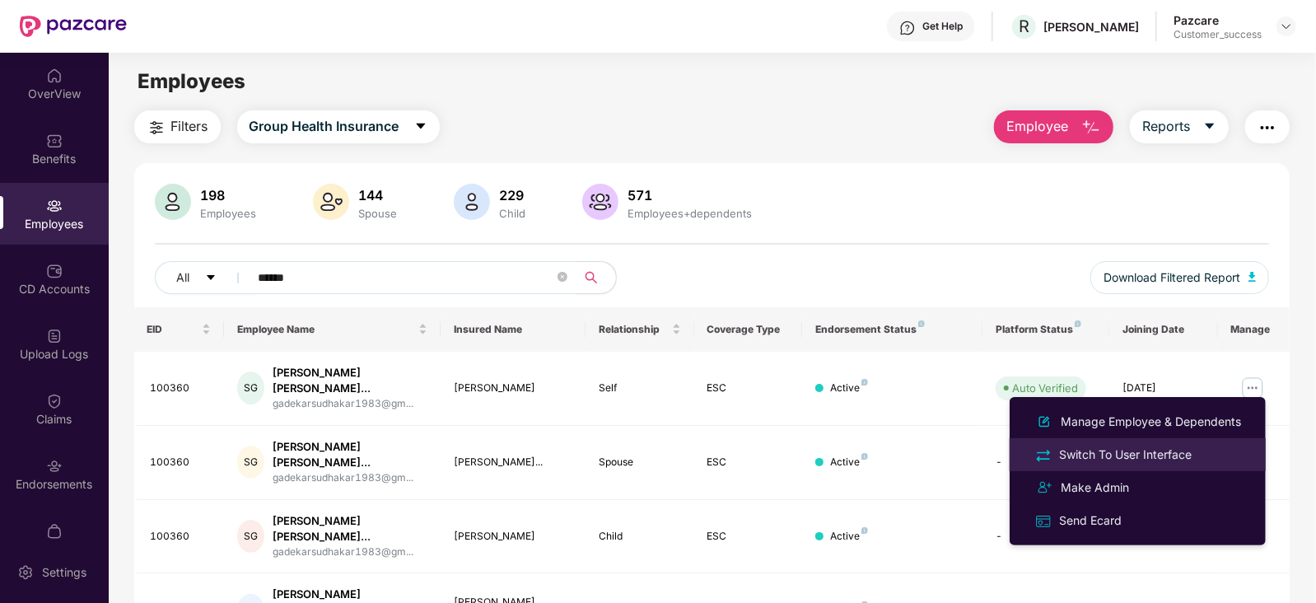
click at [1112, 453] on div "Switch To User Interface" at bounding box center [1125, 455] width 139 height 18
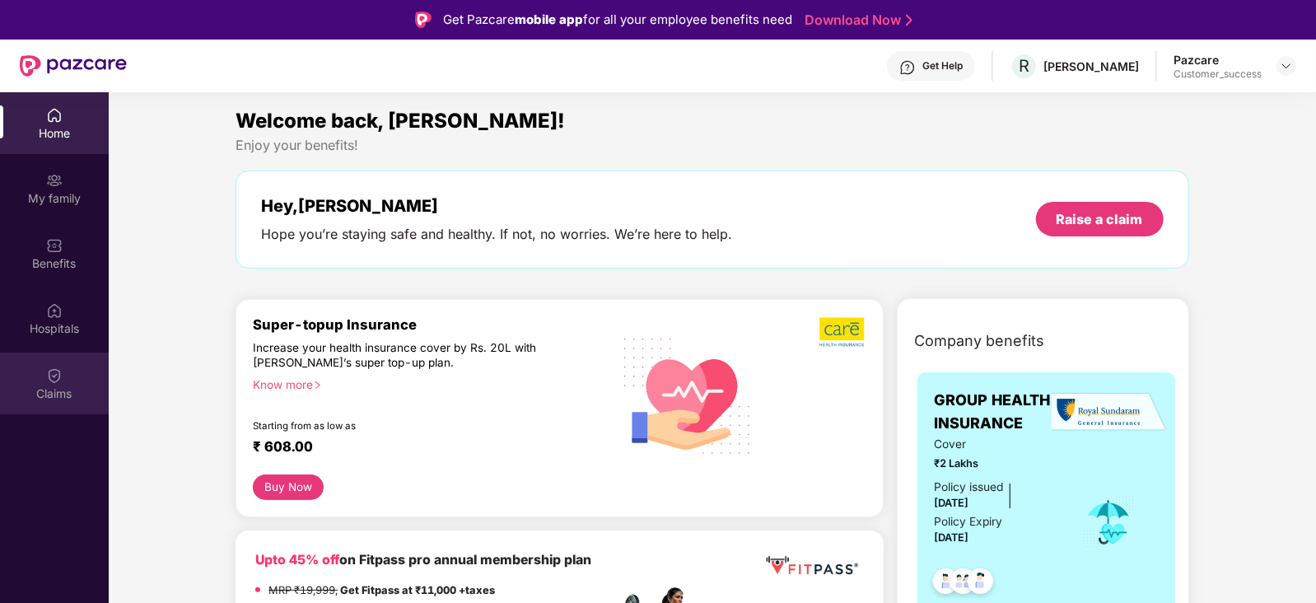
click at [49, 381] on img at bounding box center [54, 375] width 16 height 16
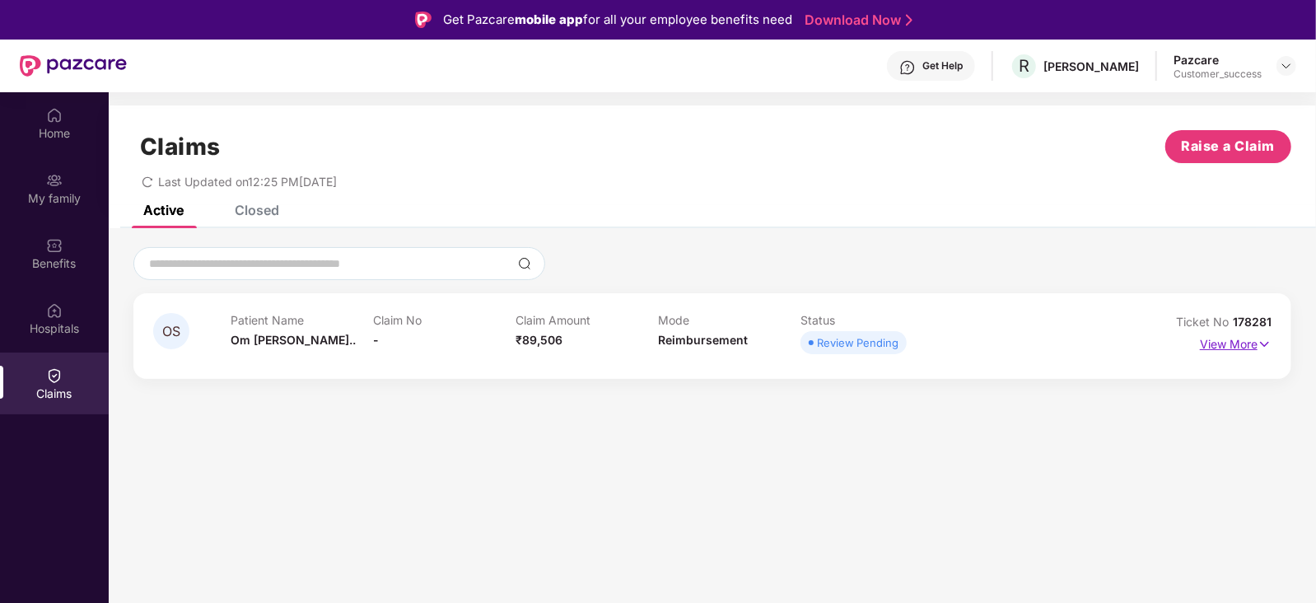
click at [1263, 342] on img at bounding box center [1265, 344] width 14 height 18
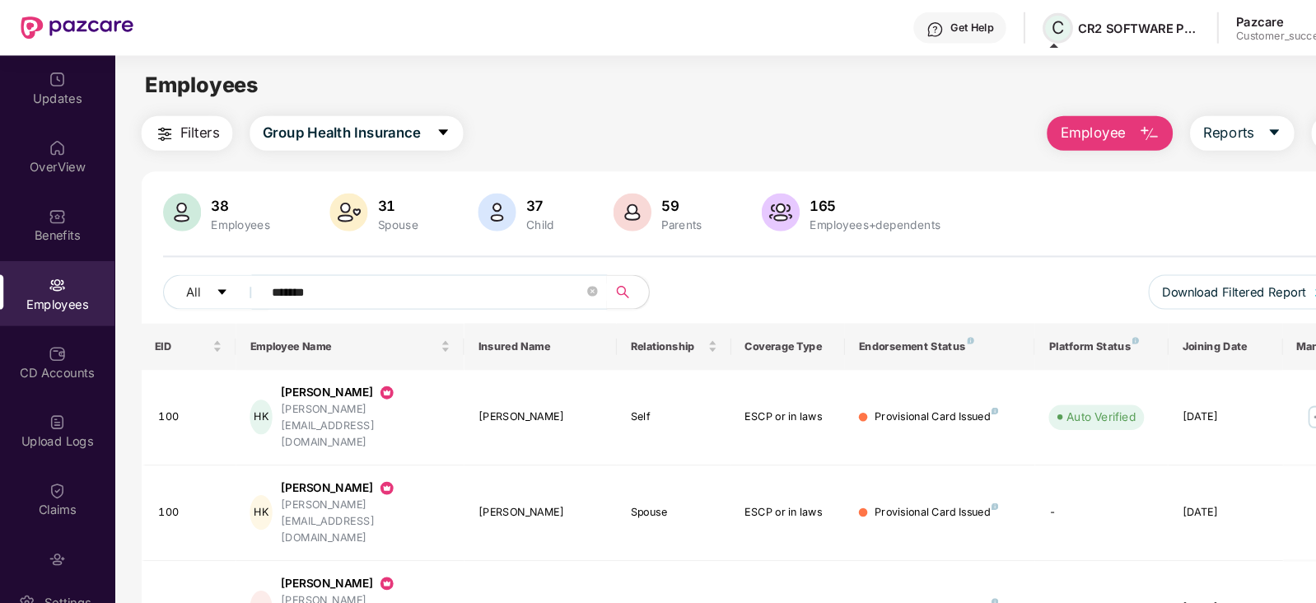
click at [1003, 30] on span "C" at bounding box center [1004, 26] width 12 height 20
click at [1002, 23] on span "C" at bounding box center [1004, 26] width 12 height 20
click at [1003, 26] on span "C" at bounding box center [1004, 26] width 12 height 20
drag, startPoint x: 1022, startPoint y: 27, endPoint x: 1139, endPoint y: 23, distance: 117.9
click at [1139, 23] on div "Get Help C CR2 SOFTWARE PVT LTD Pazcare Customer_success" at bounding box center [712, 26] width 1170 height 53
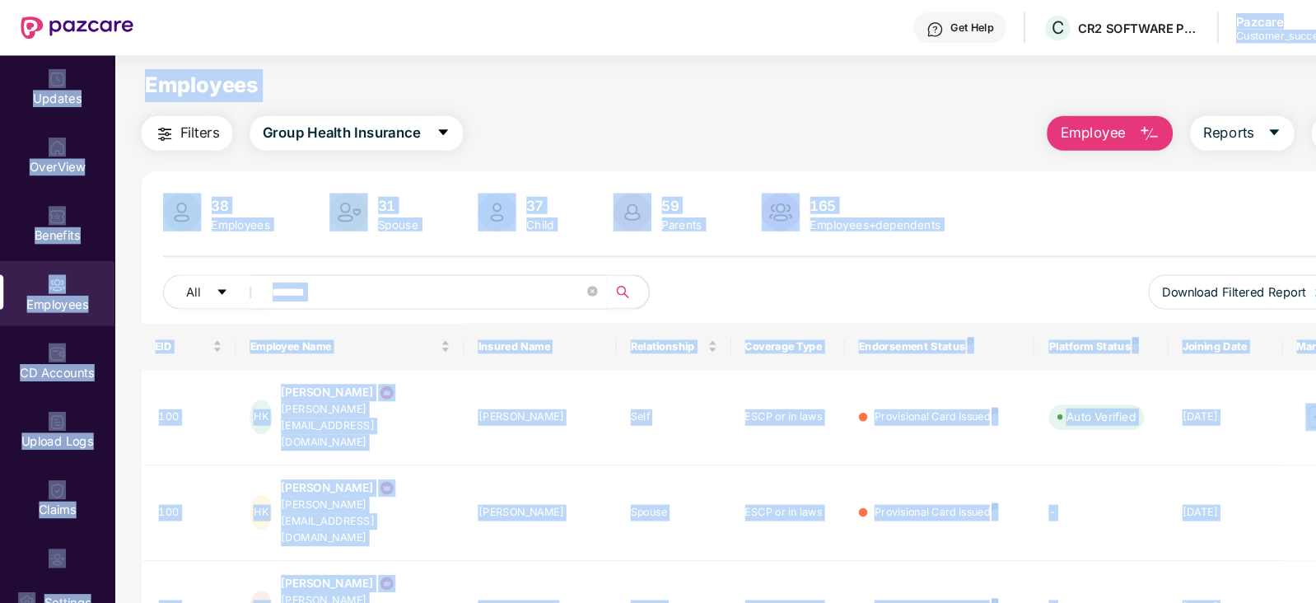
drag, startPoint x: 1000, startPoint y: 60, endPoint x: 1125, endPoint y: 51, distance: 125.5
click at [1125, 51] on div "Get Help C CR2 SOFTWARE PVT LTD Pazcare Customer_success Updates OverView Benef…" at bounding box center [658, 301] width 1316 height 603
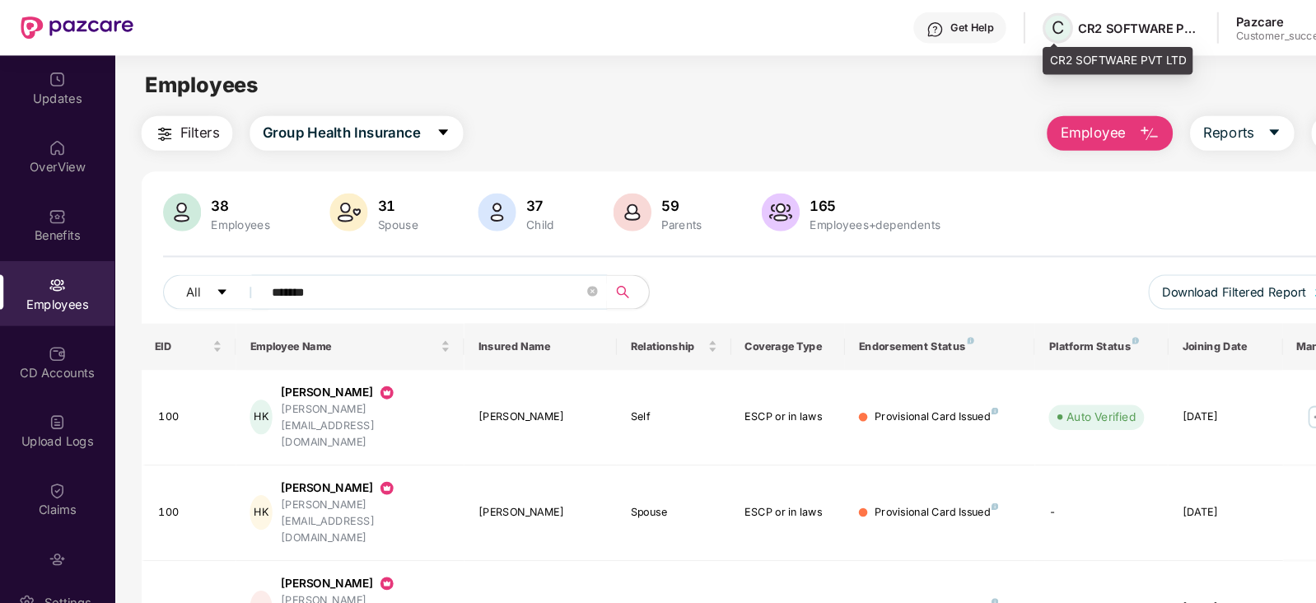
click at [1003, 29] on span "C" at bounding box center [1004, 26] width 12 height 20
drag, startPoint x: 998, startPoint y: 55, endPoint x: 1125, endPoint y: 55, distance: 127.7
click at [1125, 55] on div "CR2 SOFTWARE PVT LTD" at bounding box center [1061, 57] width 143 height 26
copy div "CR2 SOFTWARE PVT LTD"
